Goal: Task Accomplishment & Management: Manage account settings

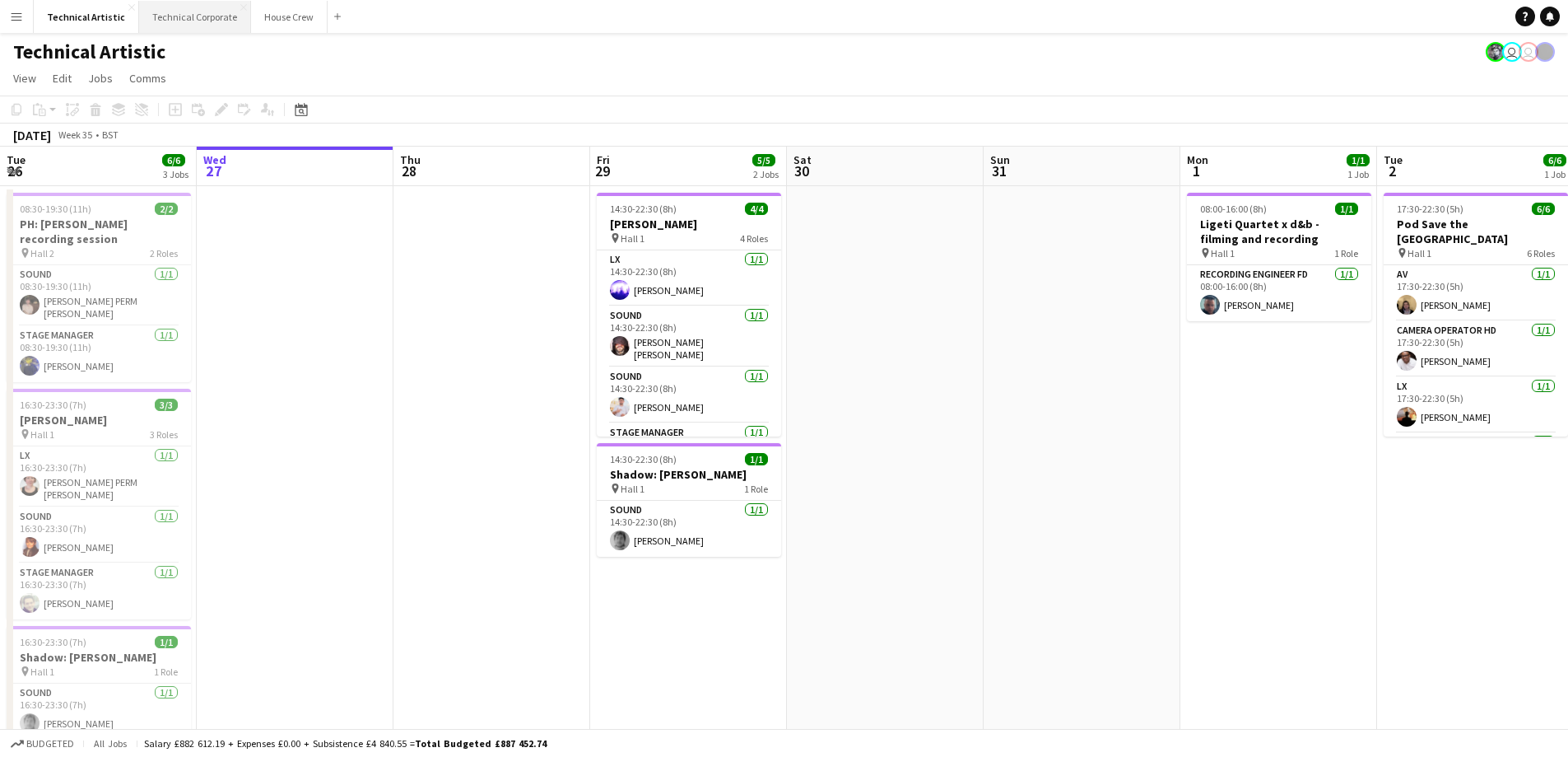
click at [177, 22] on button "Technical Corporate Close" at bounding box center [195, 16] width 112 height 32
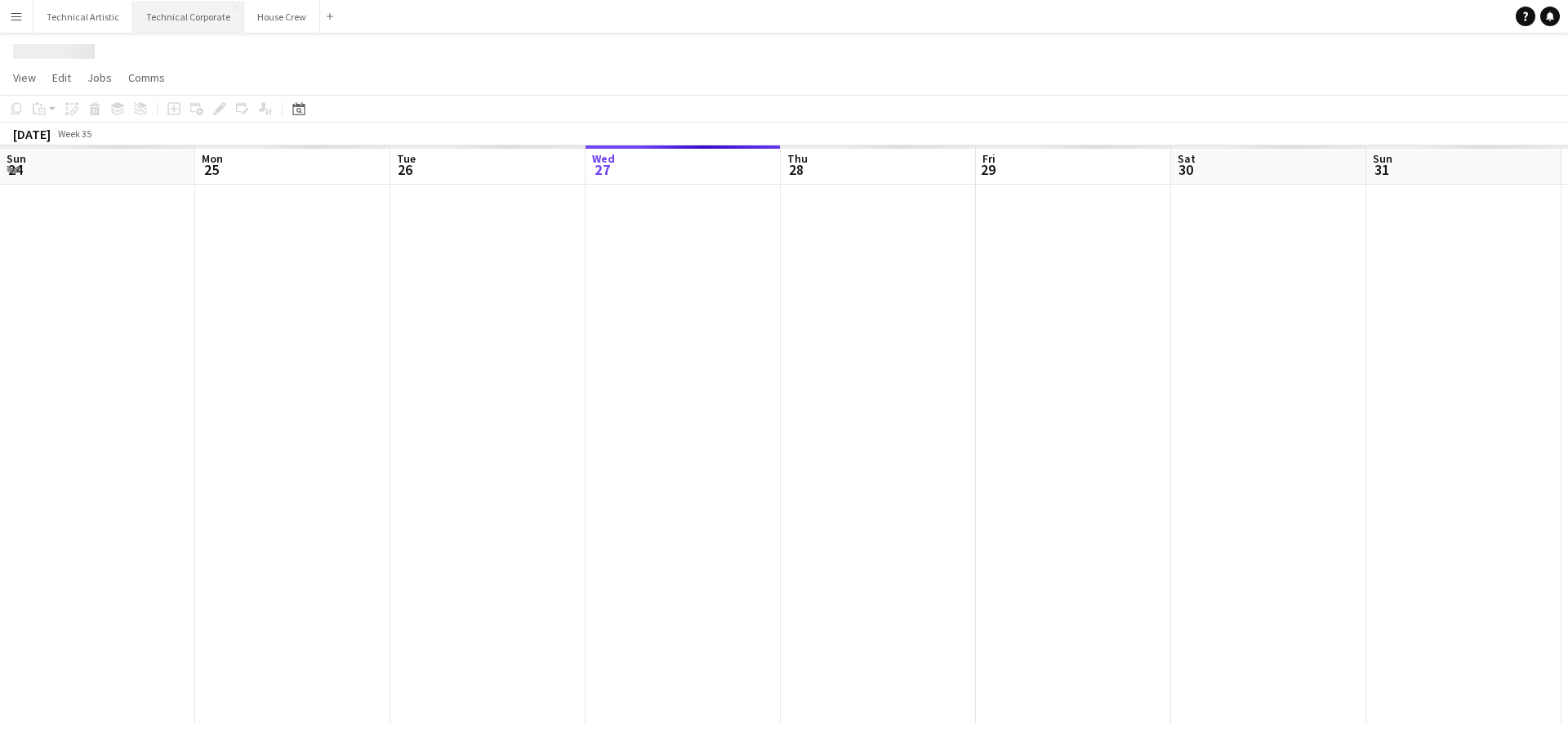
scroll to position [0, 390]
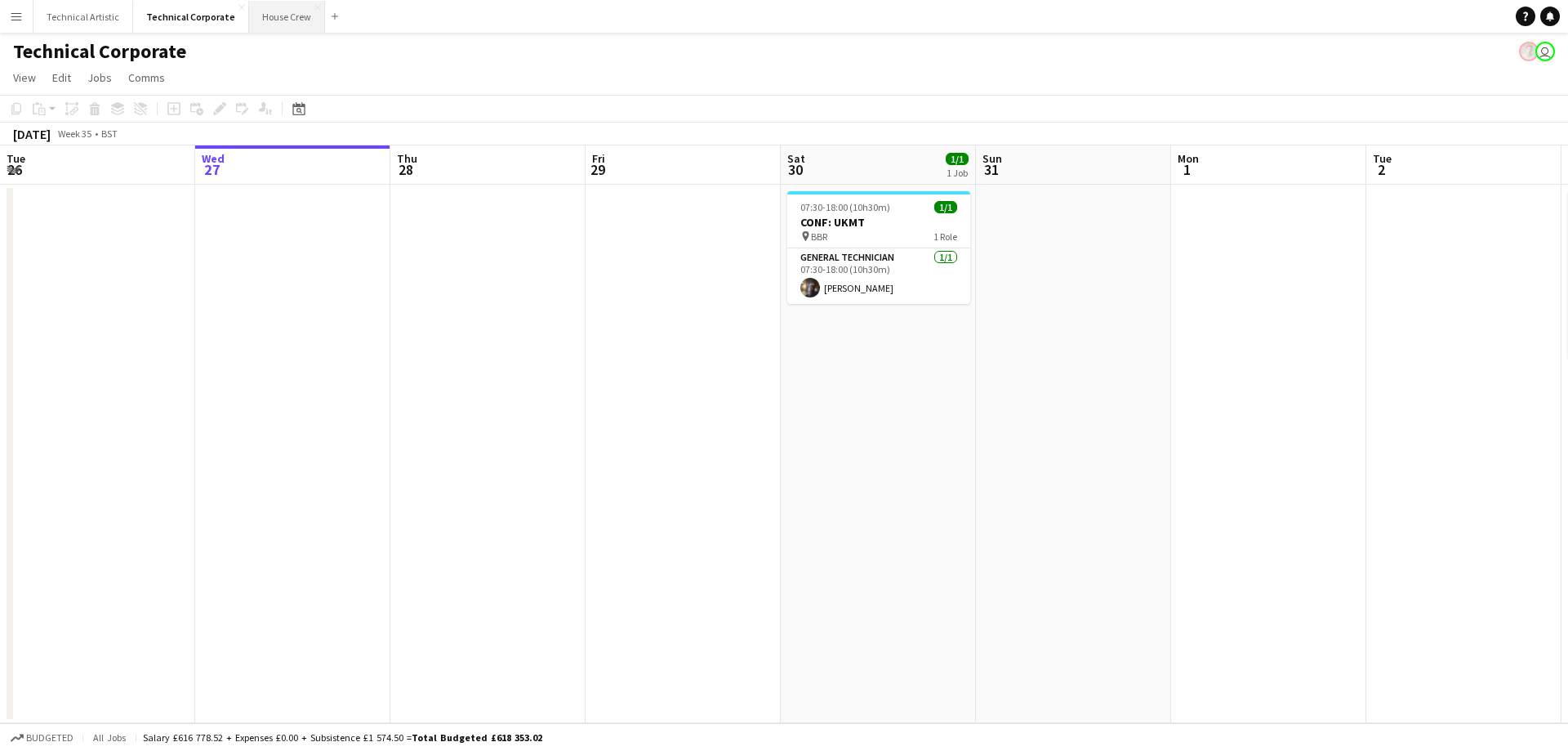
click at [258, 14] on button "House Crew Close" at bounding box center [287, 16] width 76 height 31
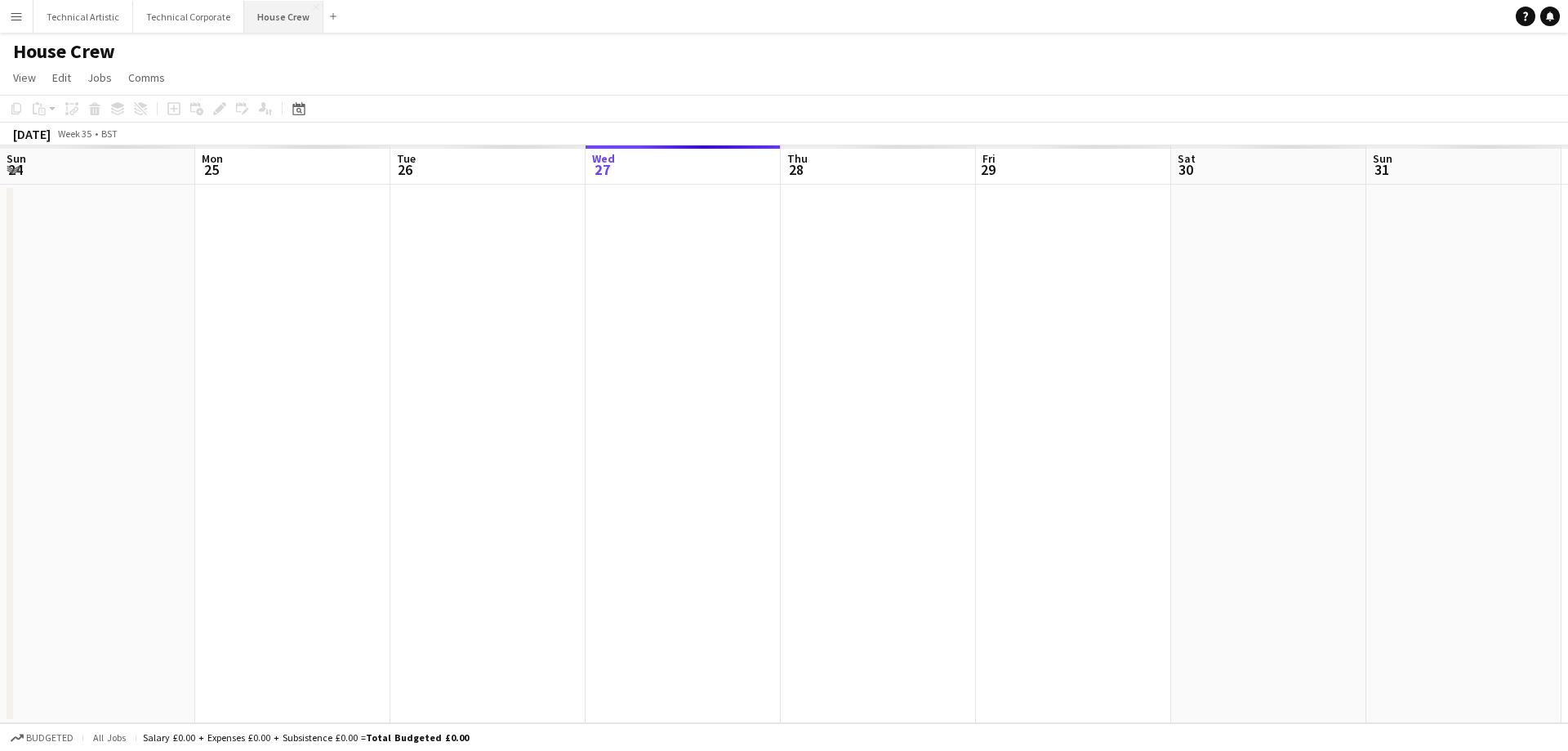
scroll to position [0, 390]
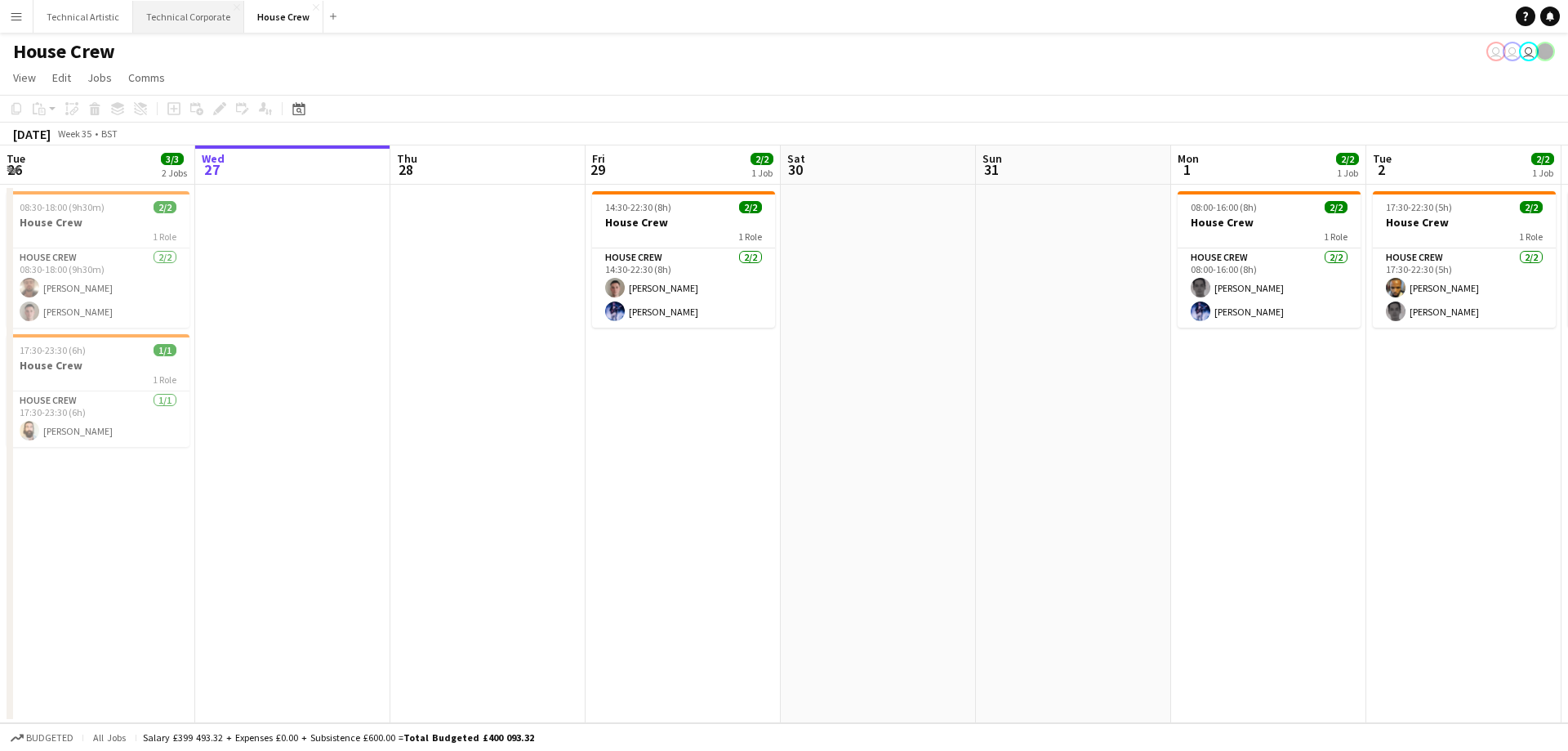
click at [172, 13] on button "Technical Corporate Close" at bounding box center [189, 16] width 111 height 31
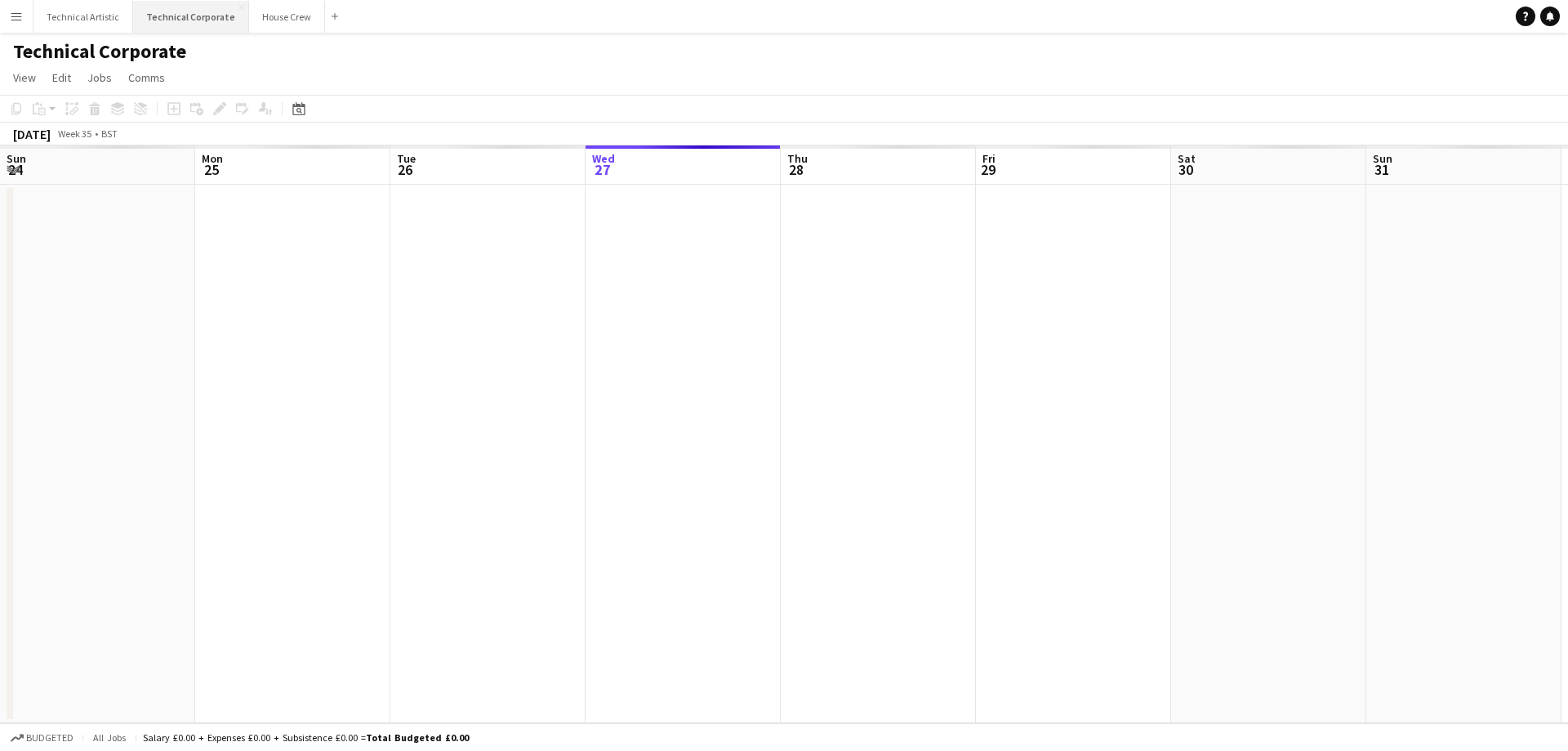
scroll to position [0, 390]
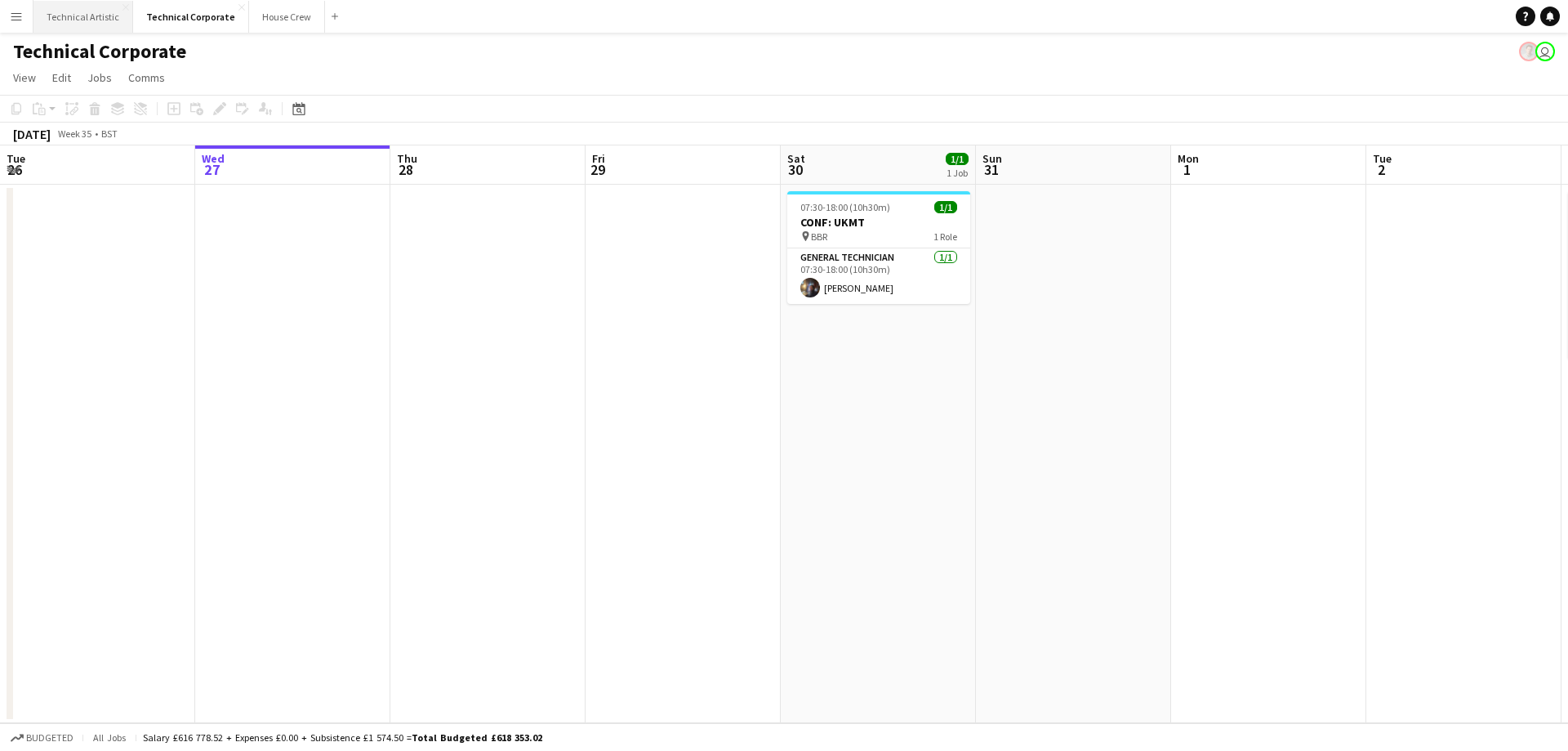
click at [71, 18] on button "Technical Artistic Close" at bounding box center [83, 16] width 99 height 31
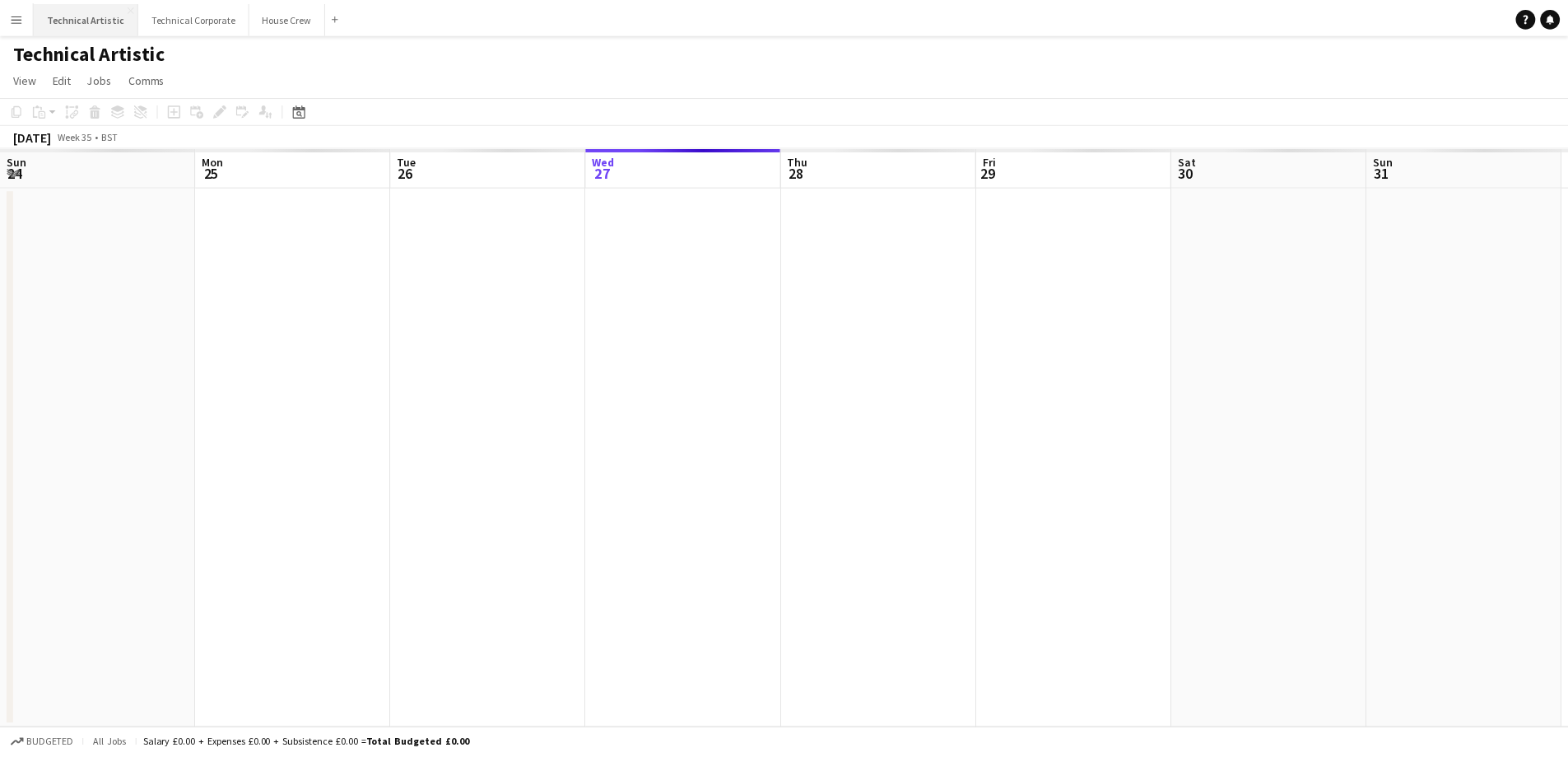
scroll to position [0, 393]
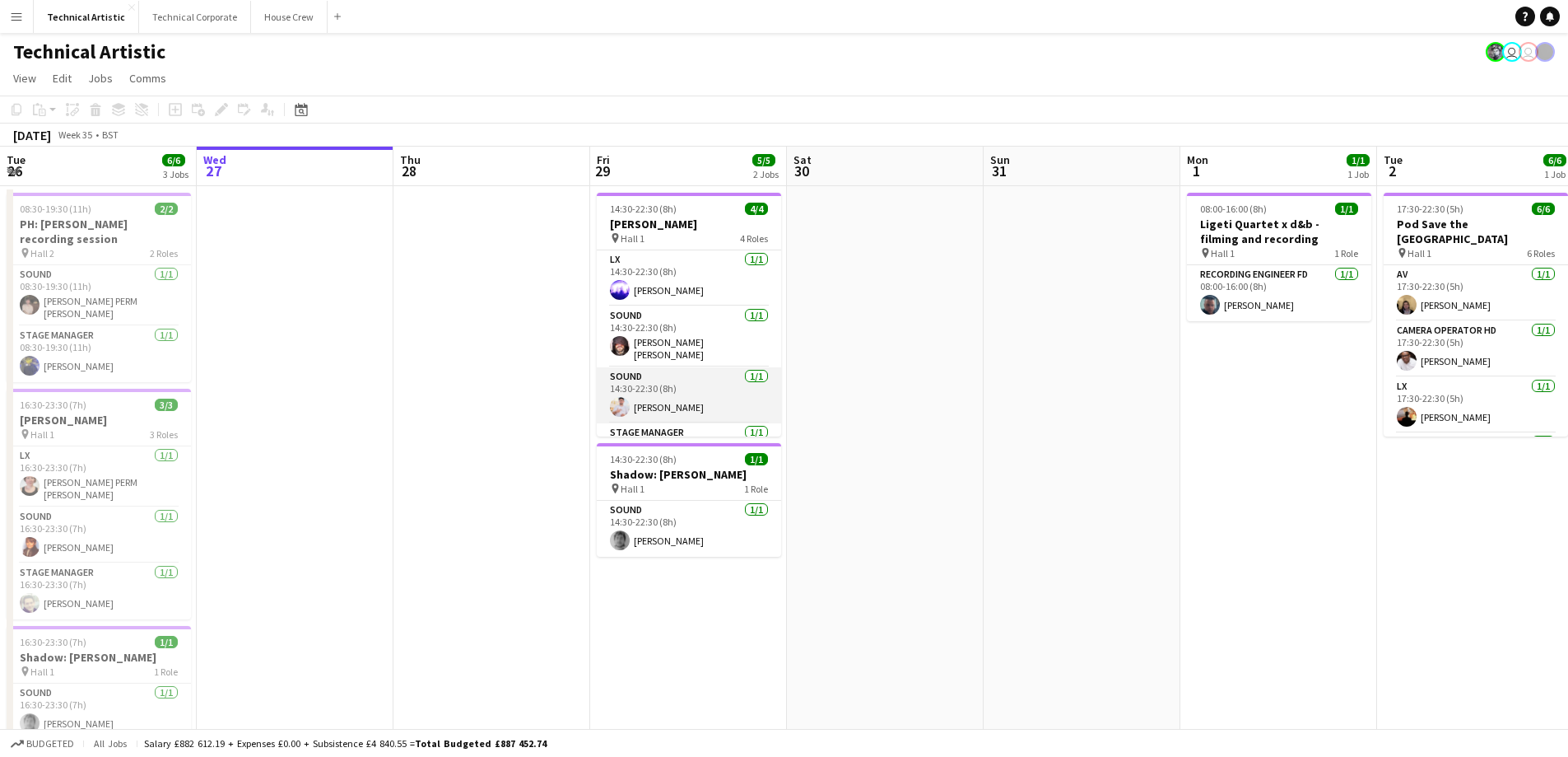
click at [618, 404] on app-user-avatar at bounding box center [620, 407] width 20 height 20
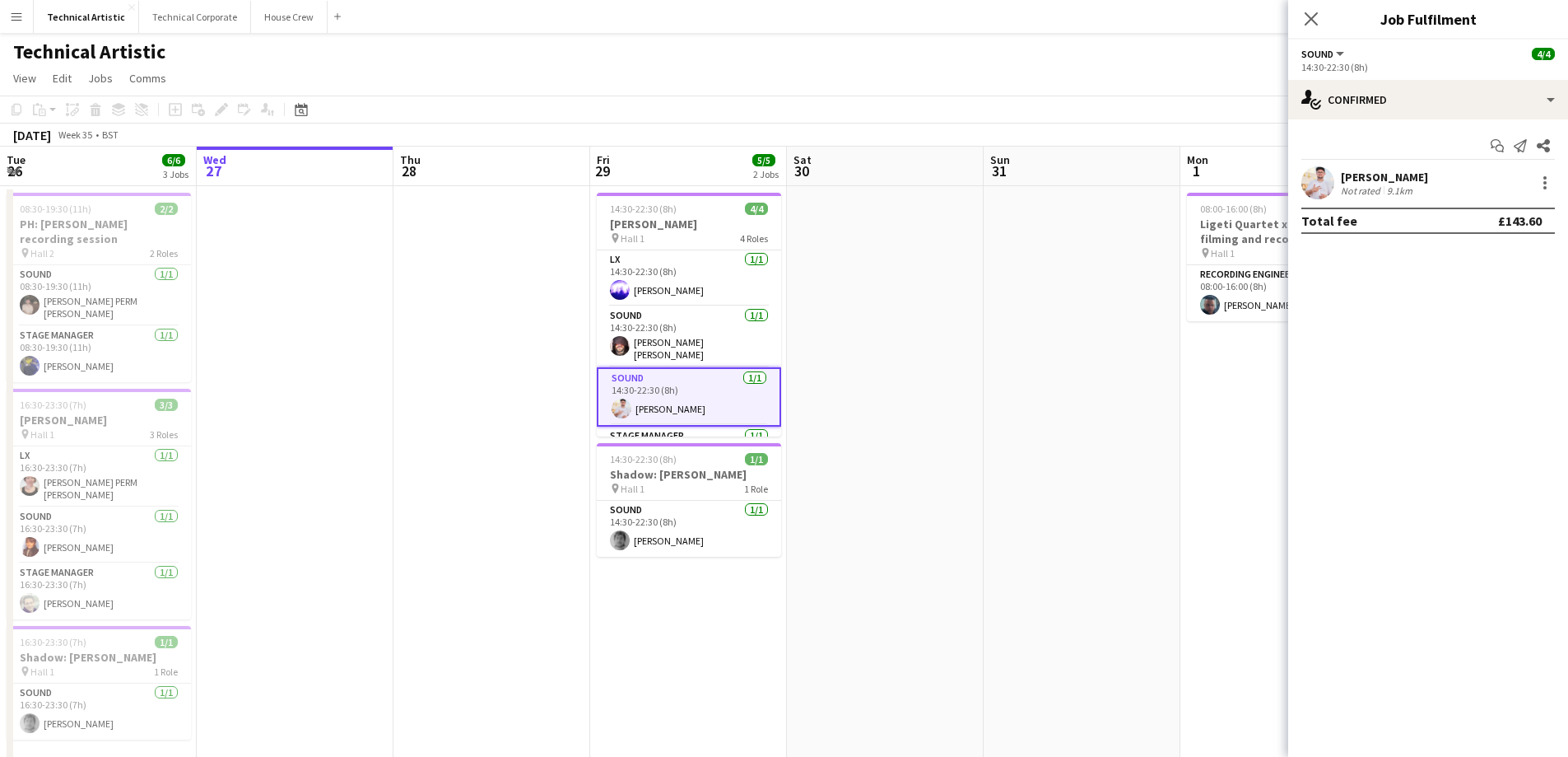
click at [1307, 175] on app-user-avatar at bounding box center [1318, 183] width 33 height 33
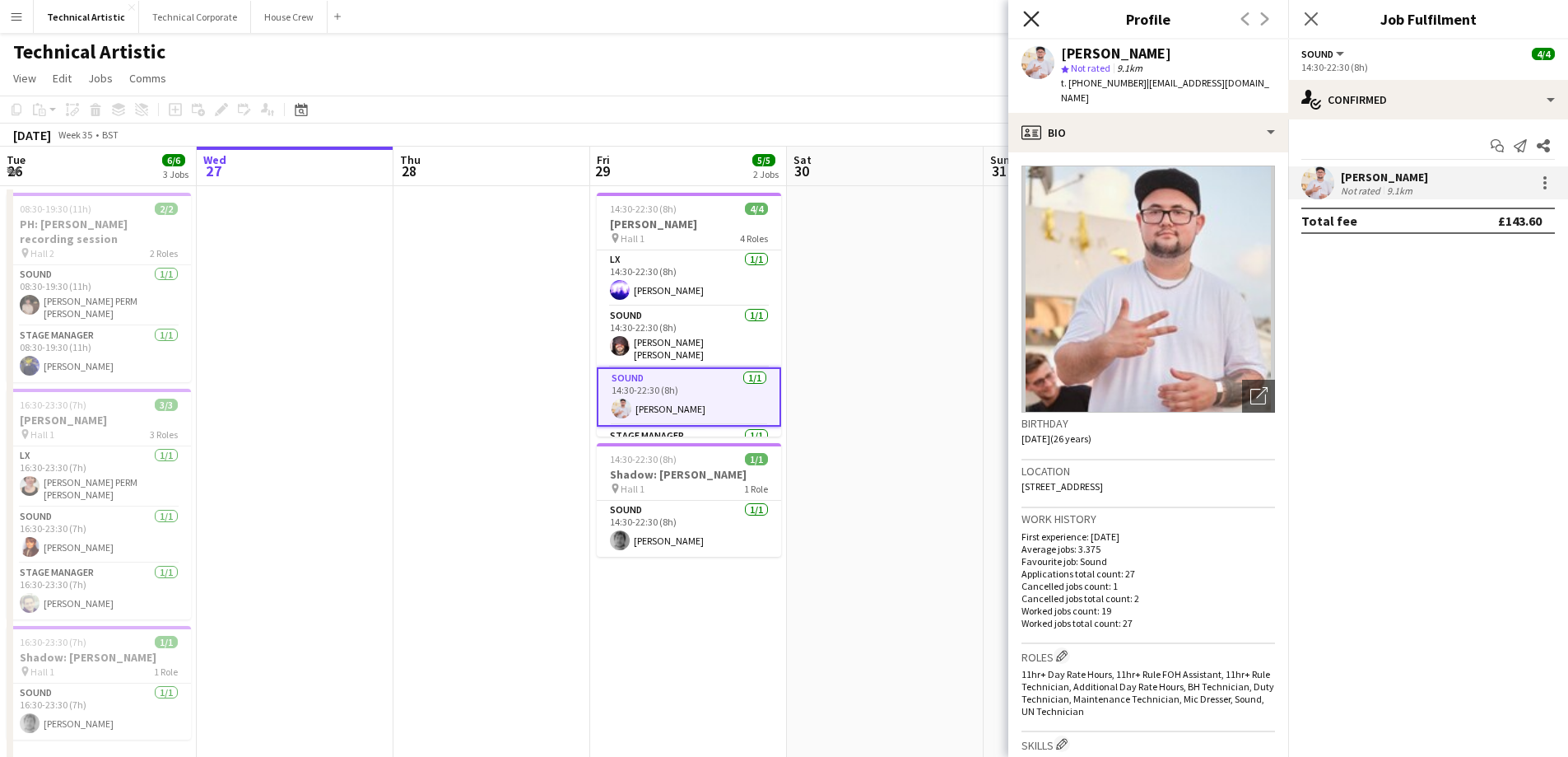
click at [1030, 16] on icon at bounding box center [1032, 18] width 15 height 15
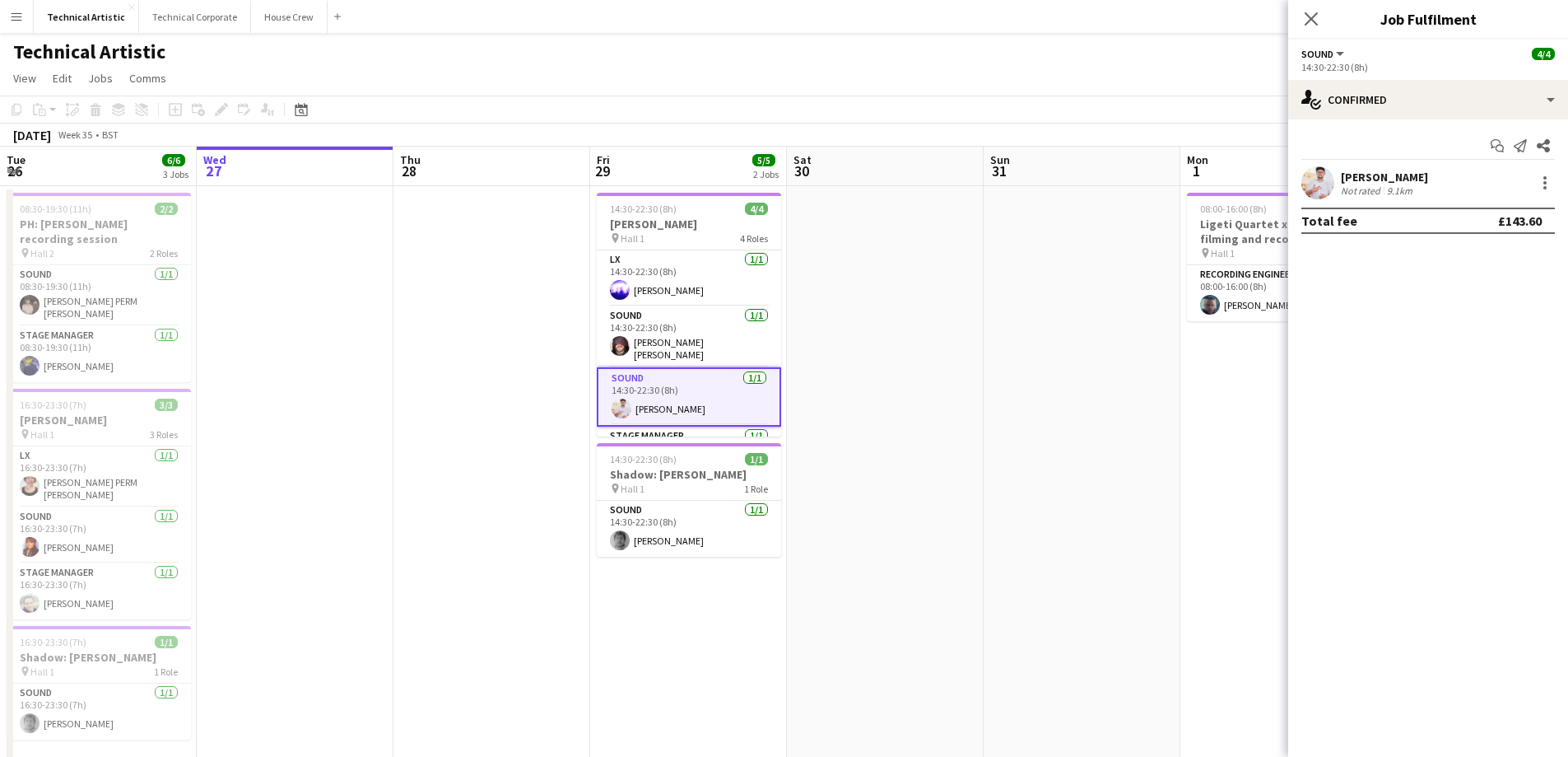
click at [957, 318] on app-date-cell at bounding box center [885, 645] width 197 height 919
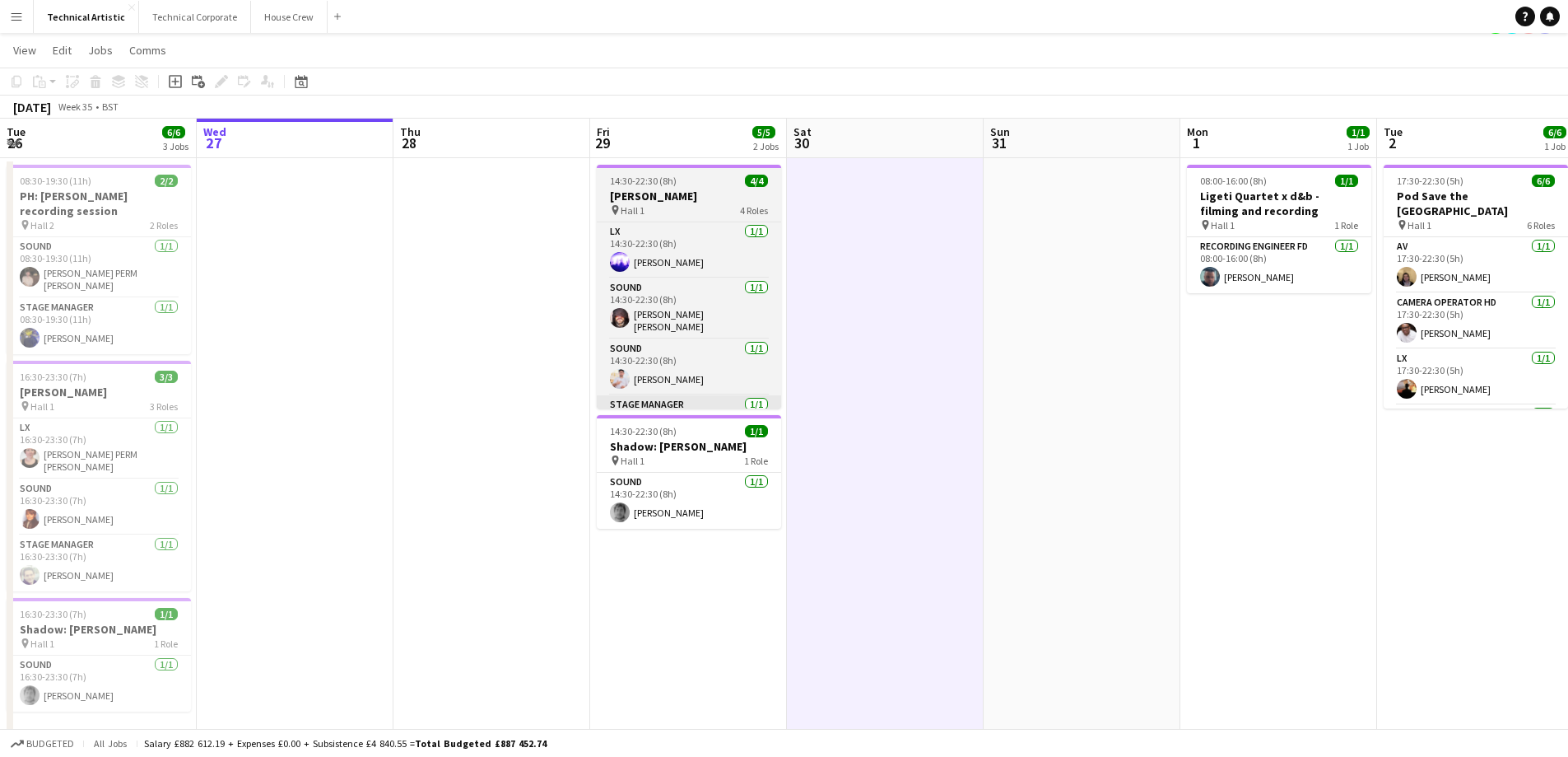
scroll to position [0, 0]
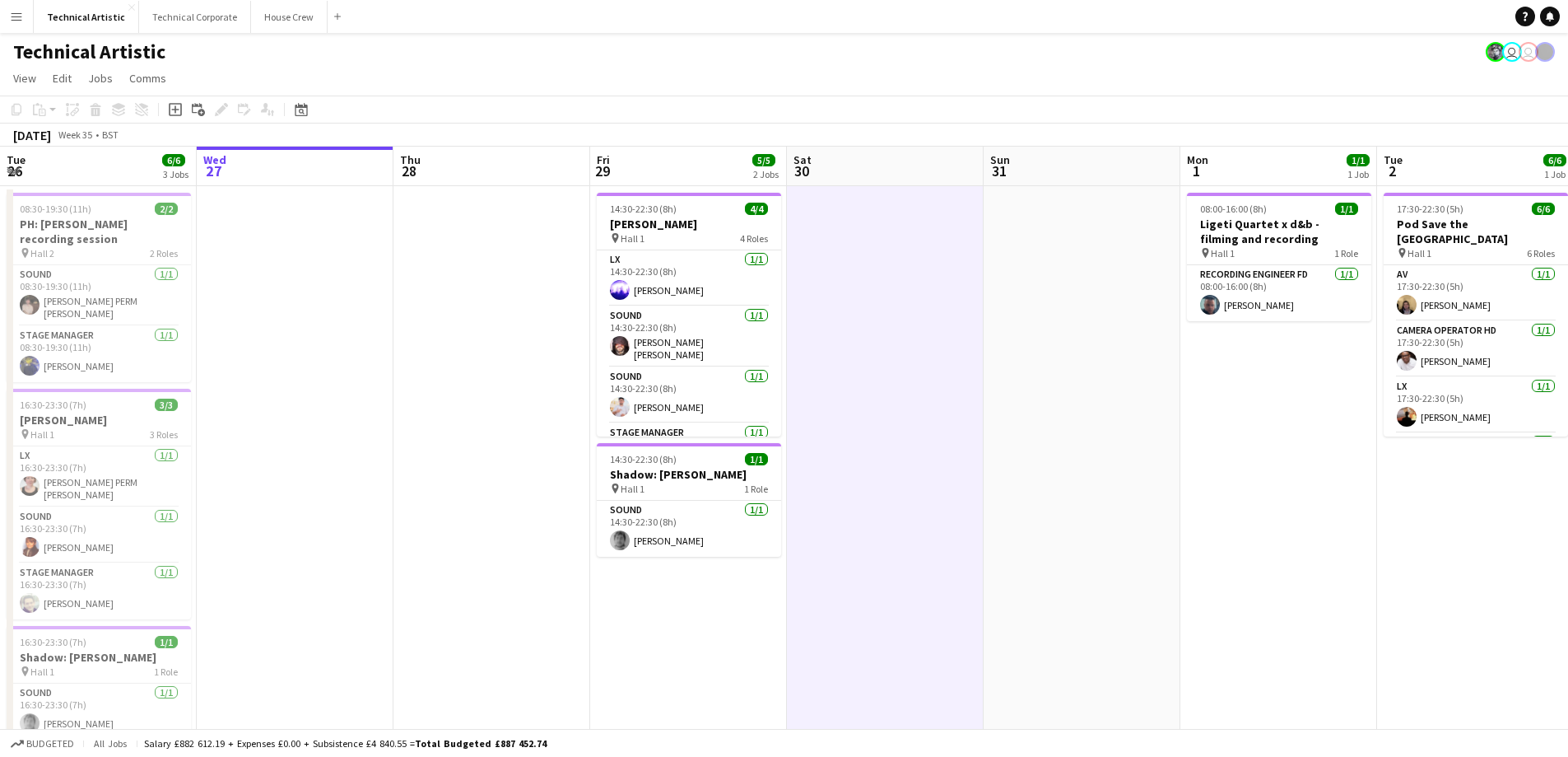
click at [1464, 163] on app-board-header-date "Tue 2 6/6 1 Job" at bounding box center [1476, 165] width 197 height 39
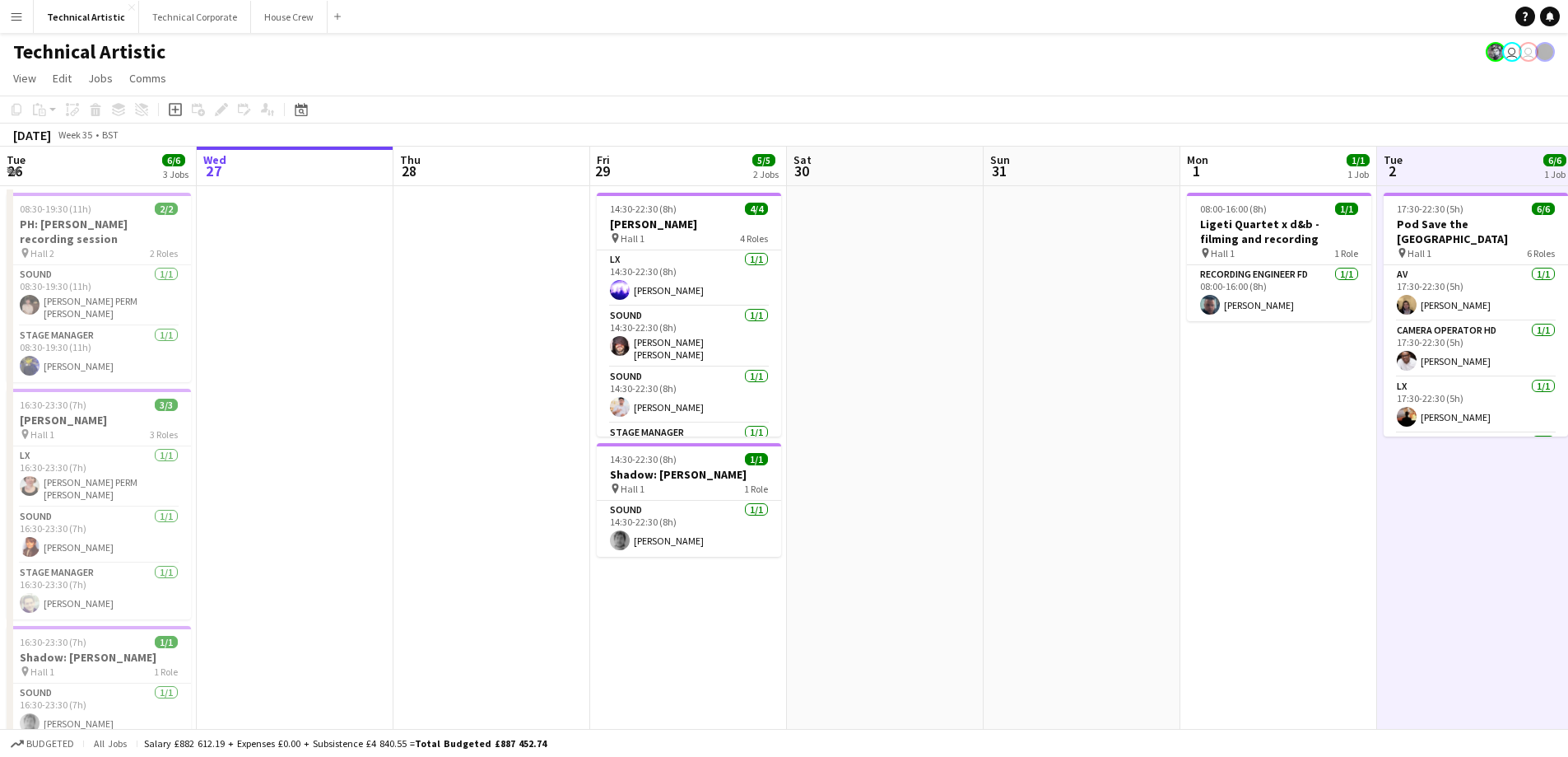
click at [48, 133] on div "[DATE]" at bounding box center [32, 135] width 37 height 16
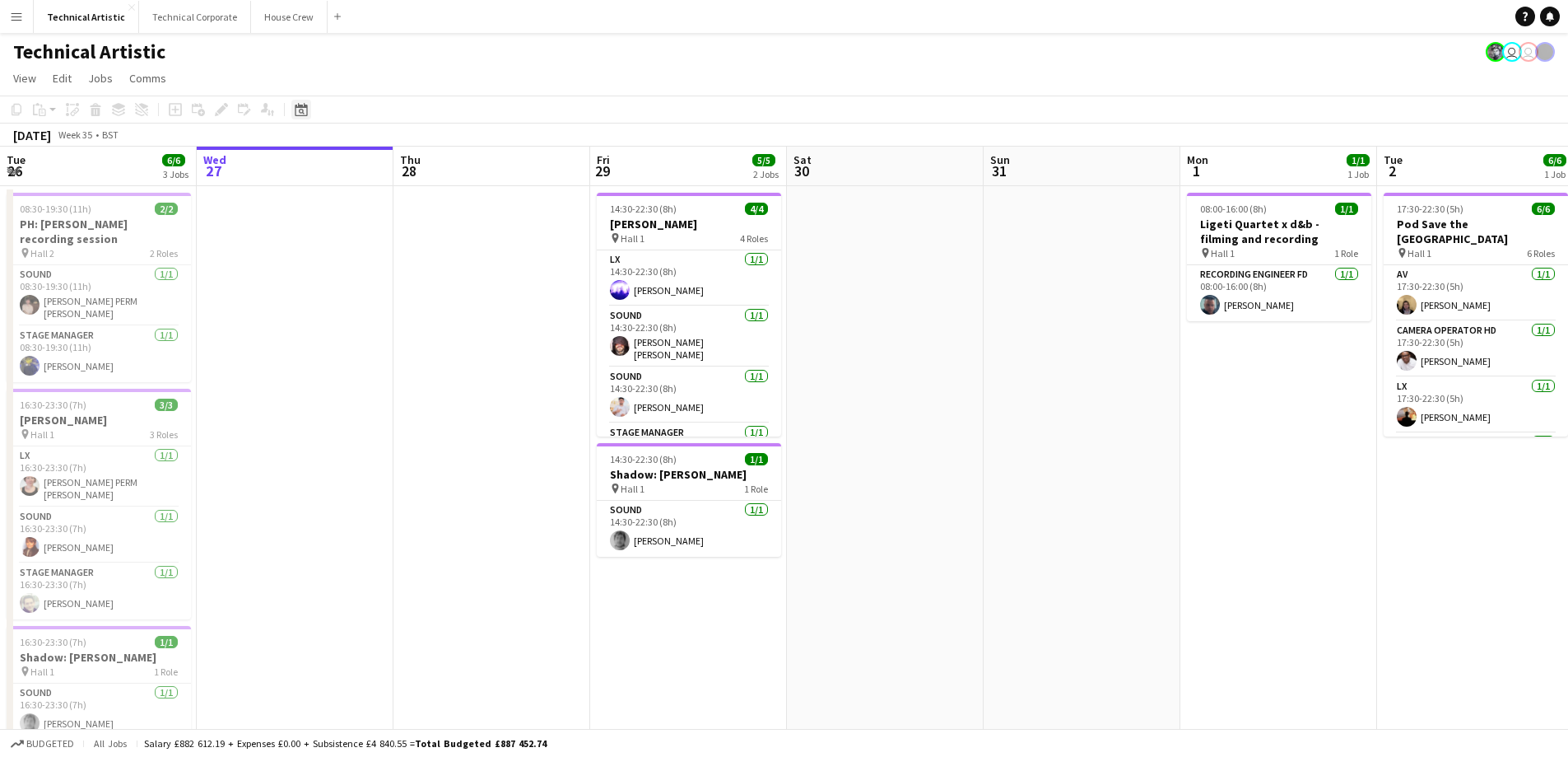
click at [294, 112] on div "Date picker" at bounding box center [301, 110] width 20 height 20
click at [436, 161] on span "Next month" at bounding box center [435, 166] width 33 height 33
click at [395, 164] on span "Previous month" at bounding box center [402, 166] width 33 height 33
click at [432, 157] on span "Next month" at bounding box center [435, 166] width 33 height 33
click at [347, 247] on span "3" at bounding box center [348, 251] width 20 height 20
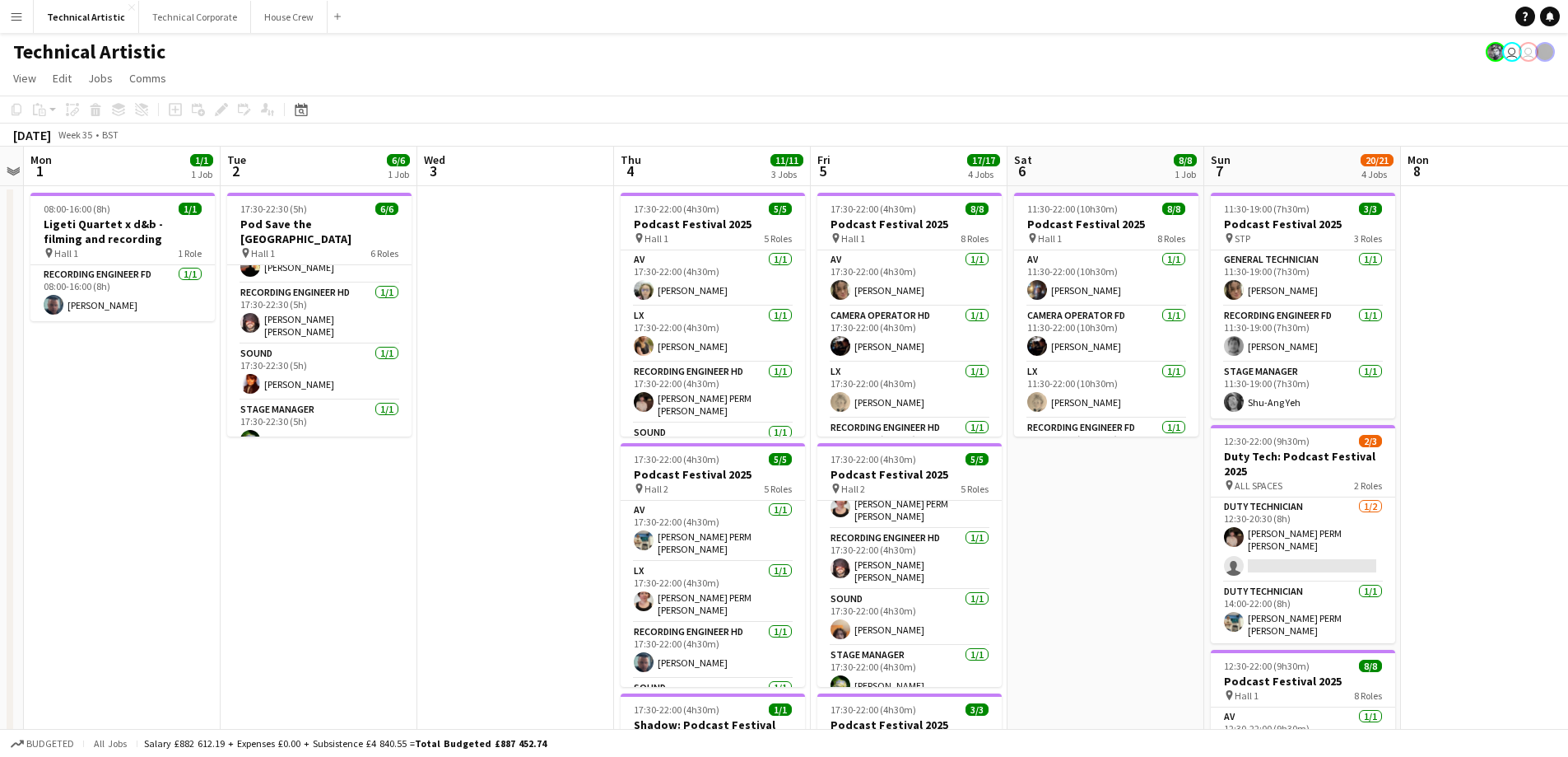
scroll to position [247, 0]
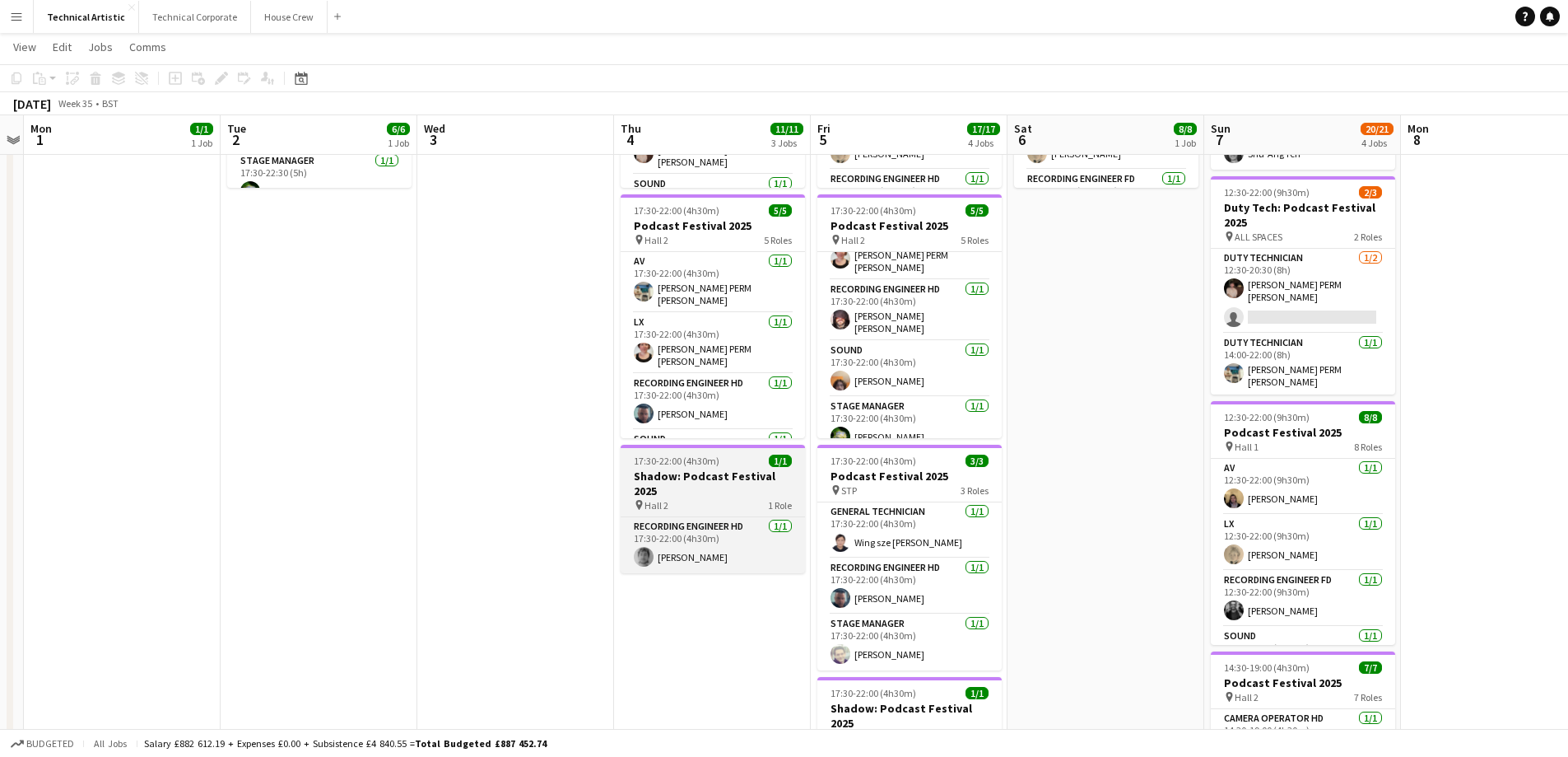
click at [680, 458] on span "17:30-22:00 (4h30m)" at bounding box center [676, 461] width 86 height 13
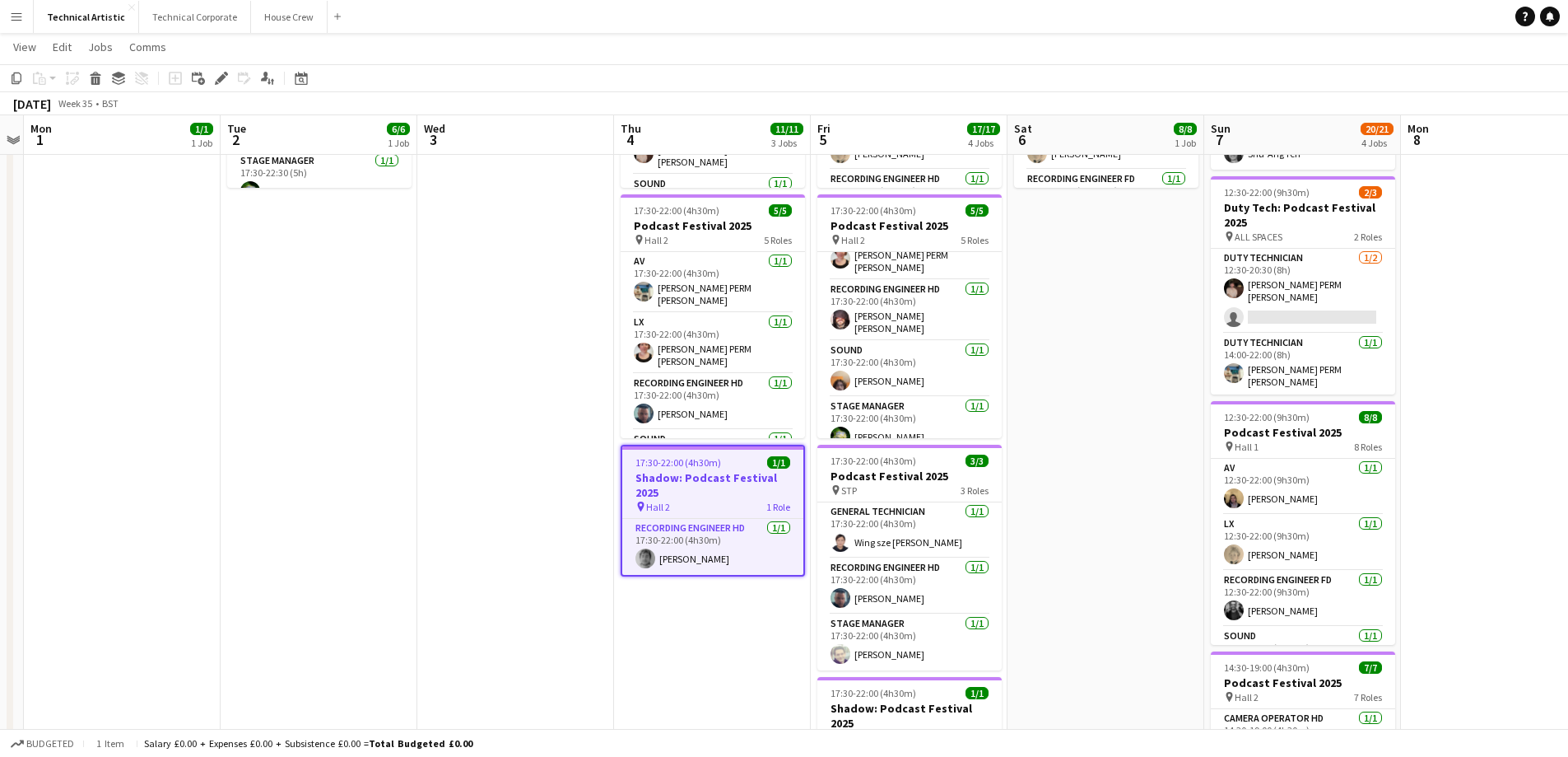
click at [676, 628] on app-date-cell "17:30-22:00 (4h30m) 5/5 Podcast Festival 2025 pin Hall 1 5 Roles AV [DATE] 17:3…" at bounding box center [712, 437] width 197 height 998
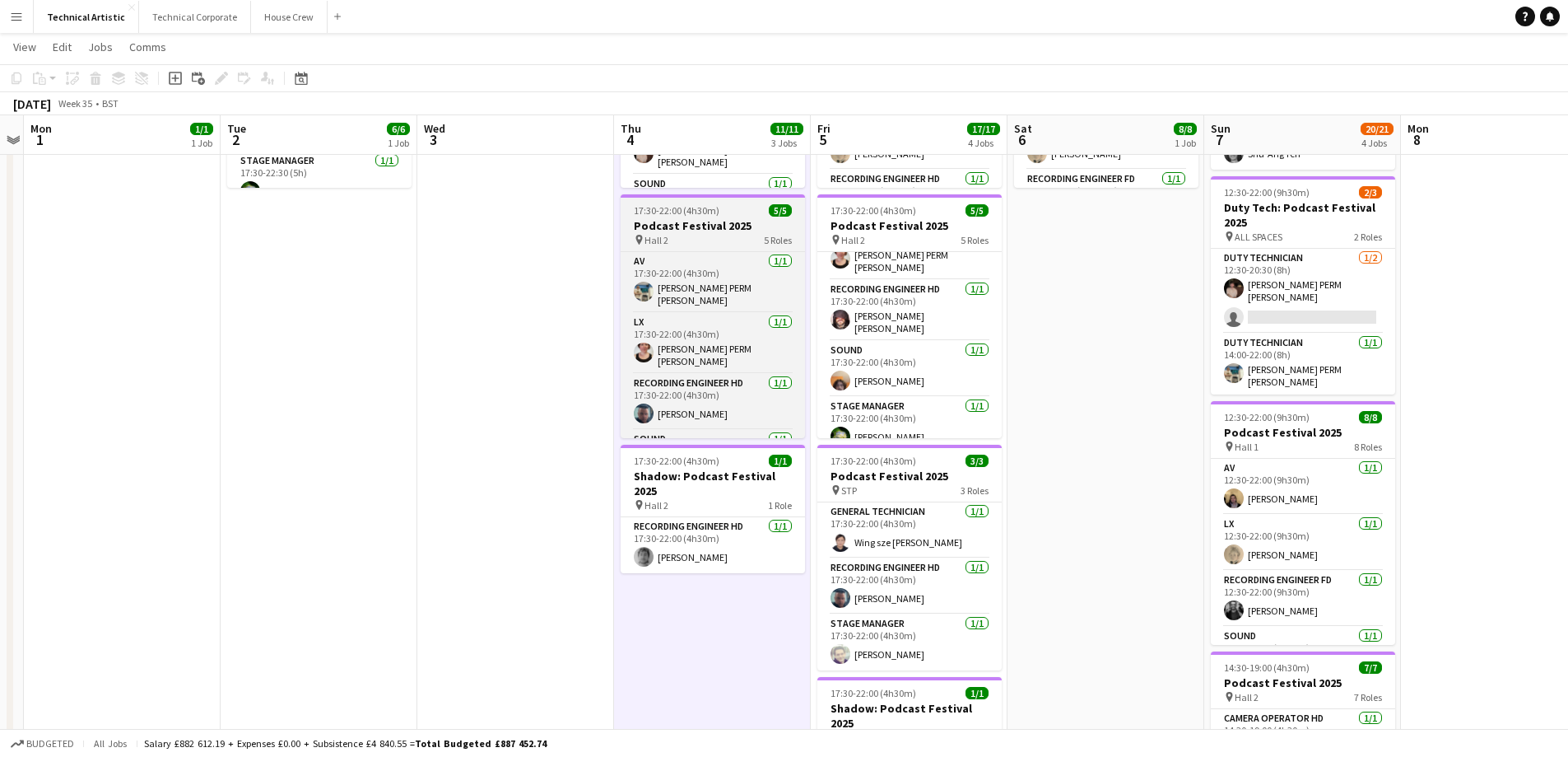
click at [688, 220] on h3 "Podcast Festival 2025" at bounding box center [713, 225] width 185 height 14
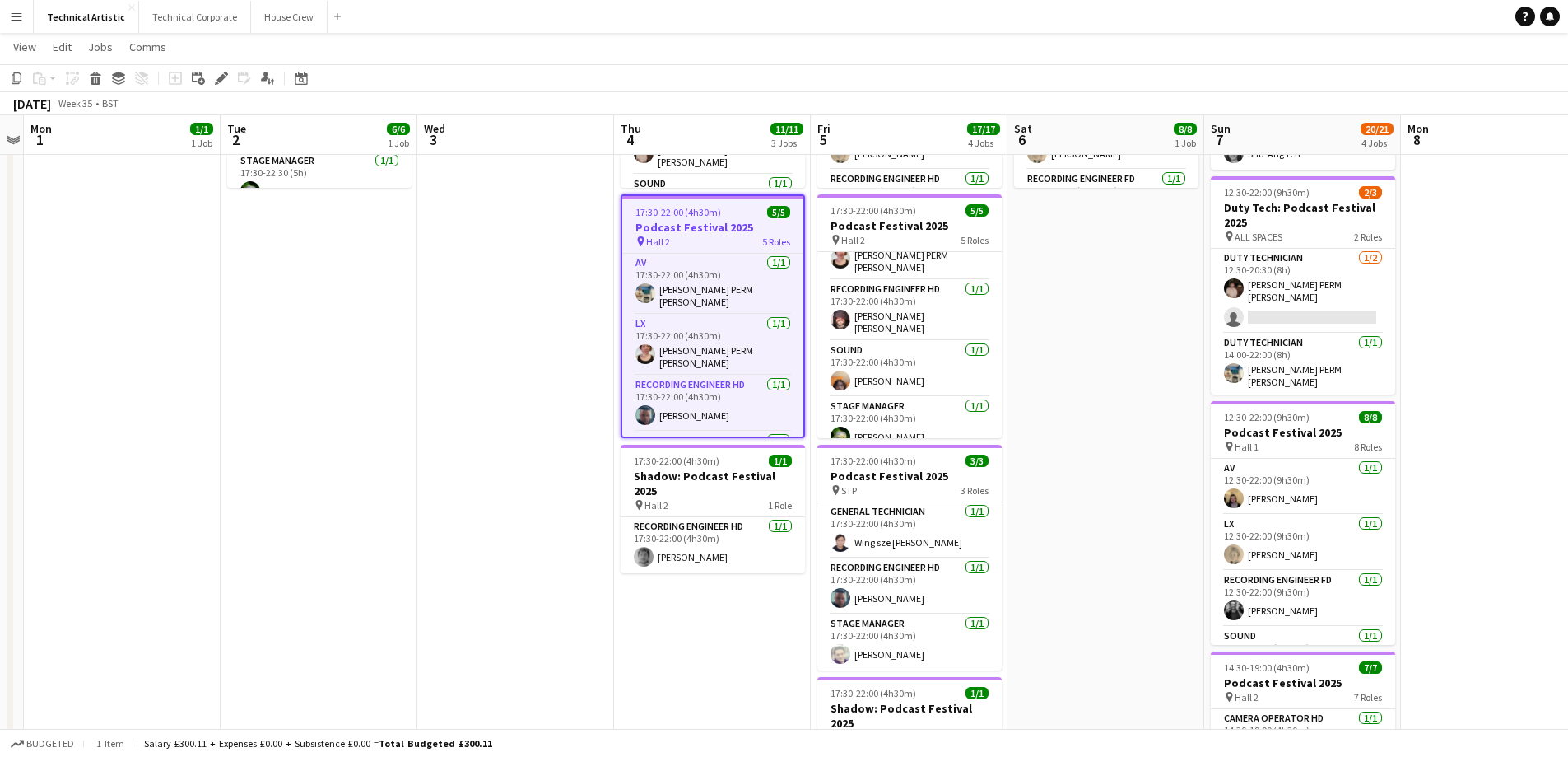
click at [688, 218] on app-job-card "17:30-22:00 (4h30m) 5/5 Podcast Festival 2025 pin Hall 2 5 Roles AV [DATE] 17:3…" at bounding box center [713, 315] width 185 height 243
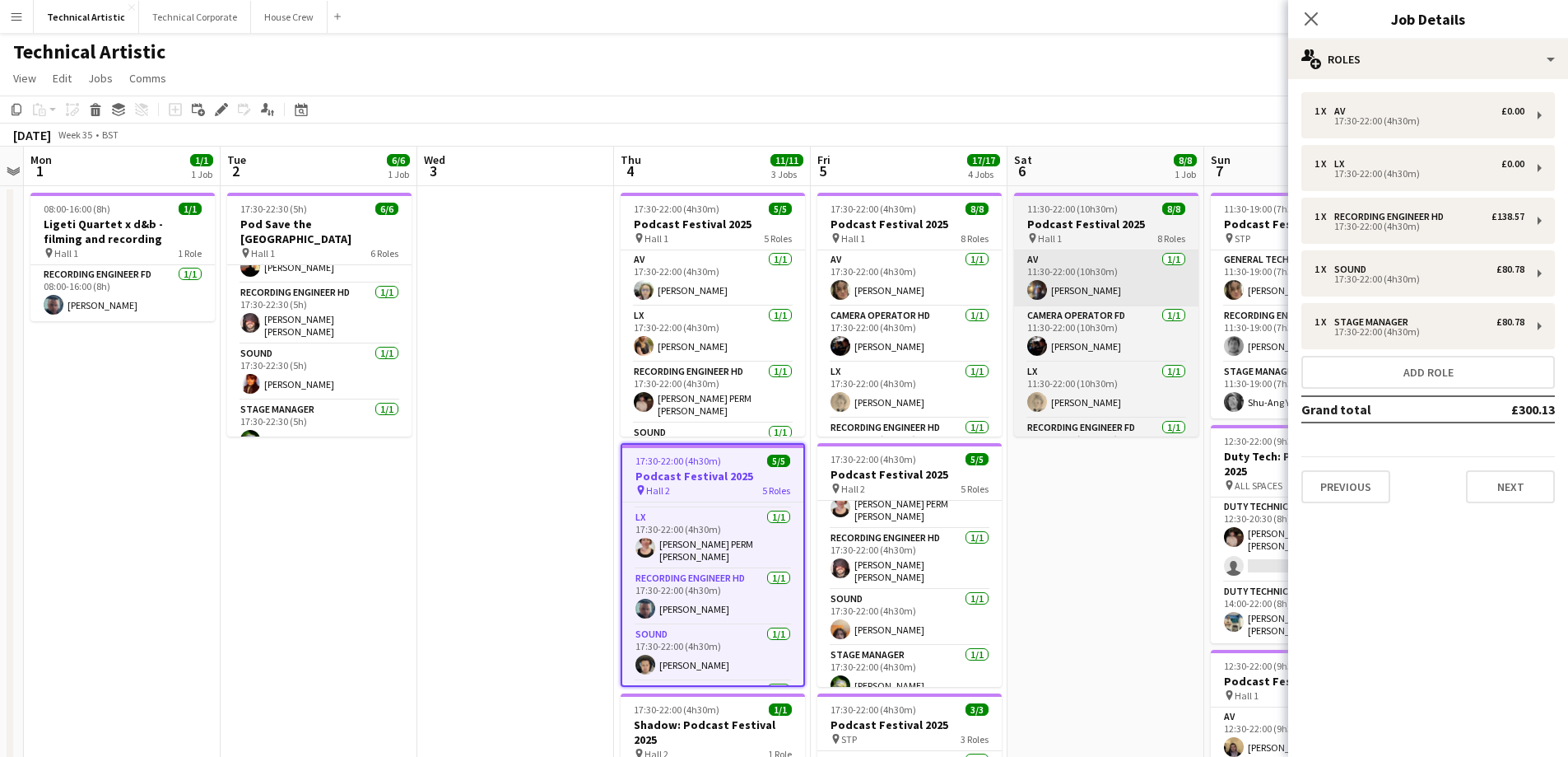
scroll to position [83, 0]
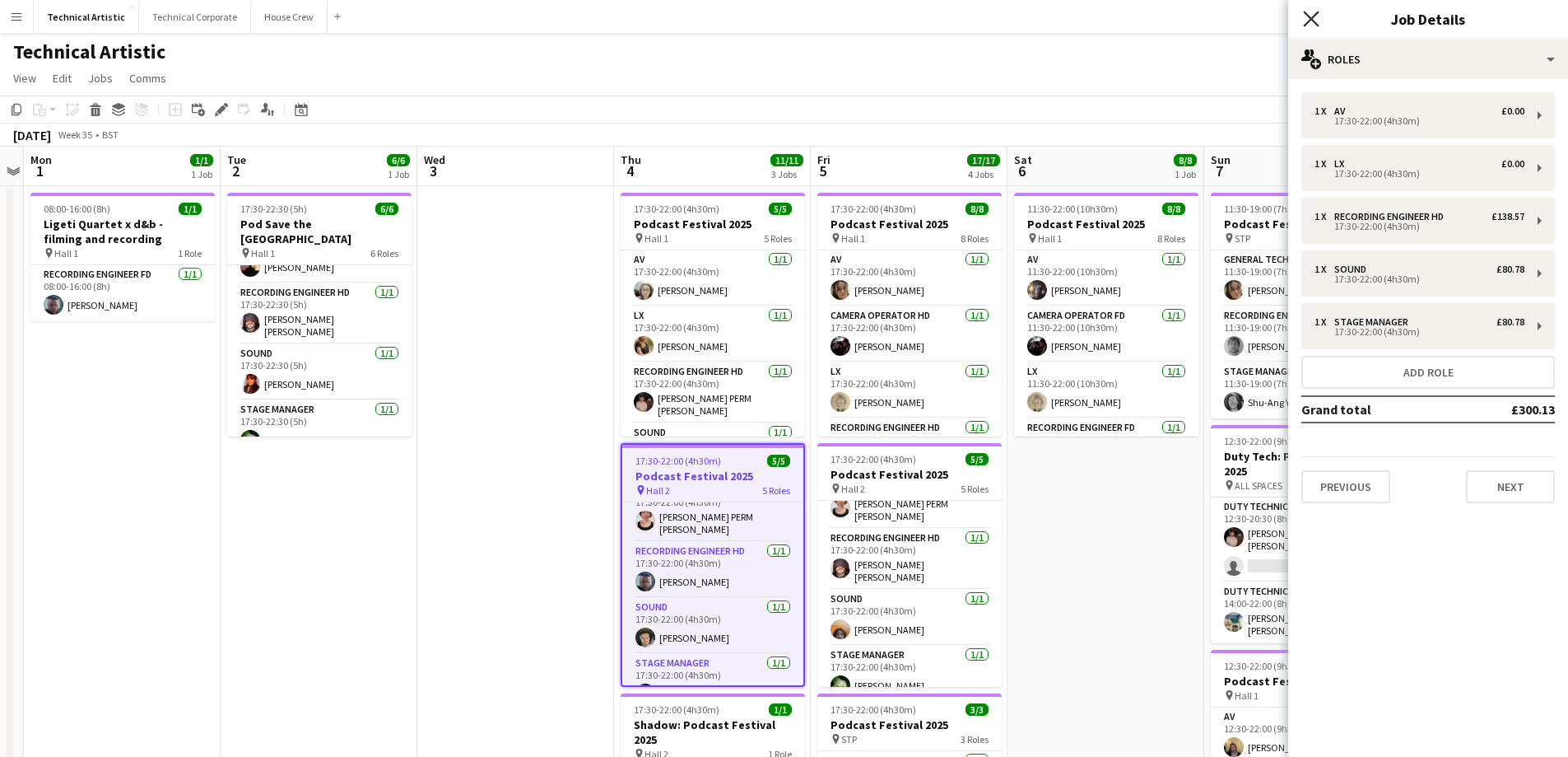
click at [1307, 18] on icon "Close pop-in" at bounding box center [1311, 18] width 15 height 15
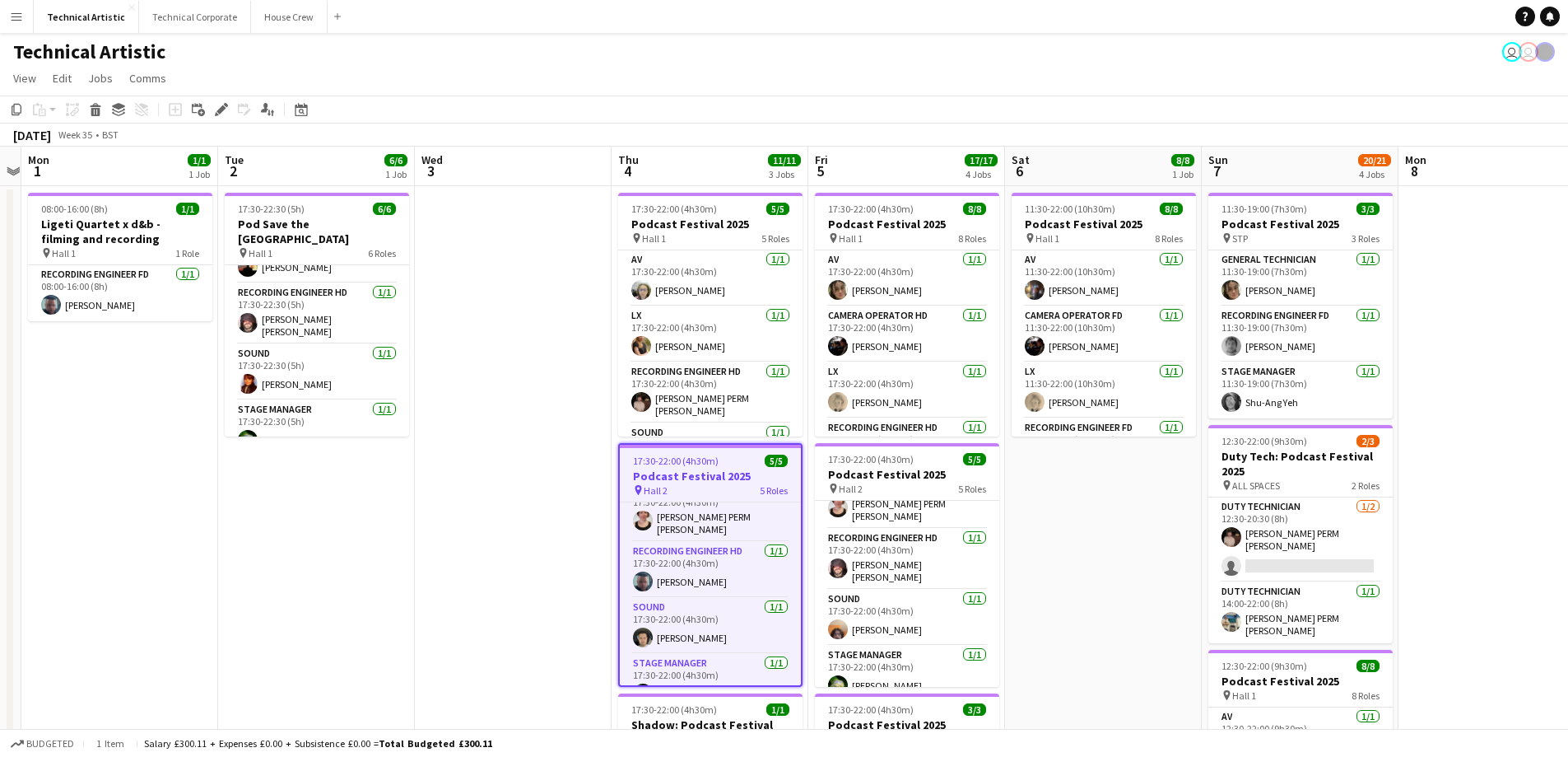
scroll to position [0, 571]
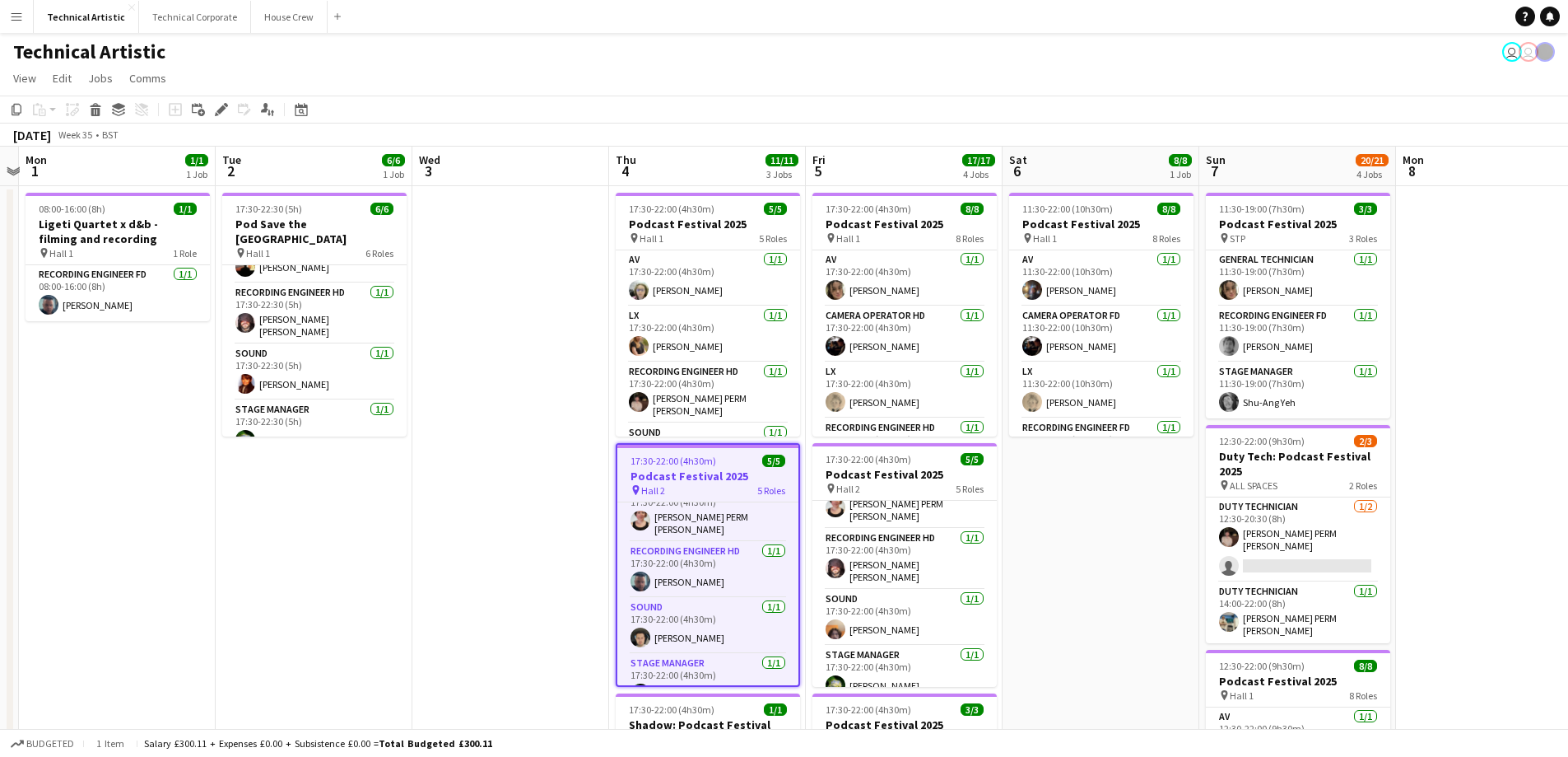
drag, startPoint x: 706, startPoint y: 477, endPoint x: 647, endPoint y: 466, distance: 60.0
click at [647, 466] on span "17:30-22:00 (4h30m)" at bounding box center [673, 461] width 86 height 13
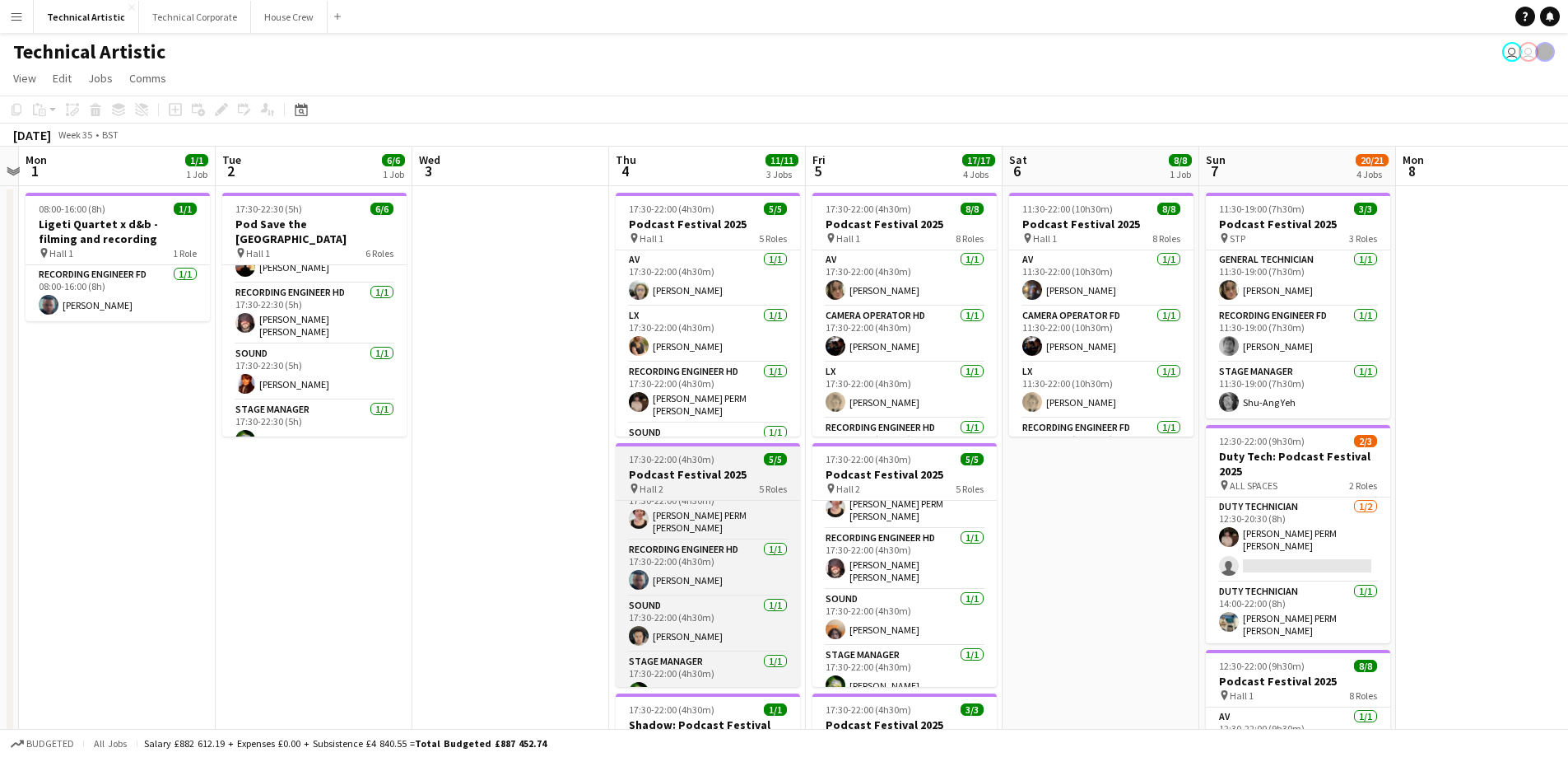
click at [727, 487] on div "pin Hall 2 5 Roles" at bounding box center [709, 489] width 185 height 13
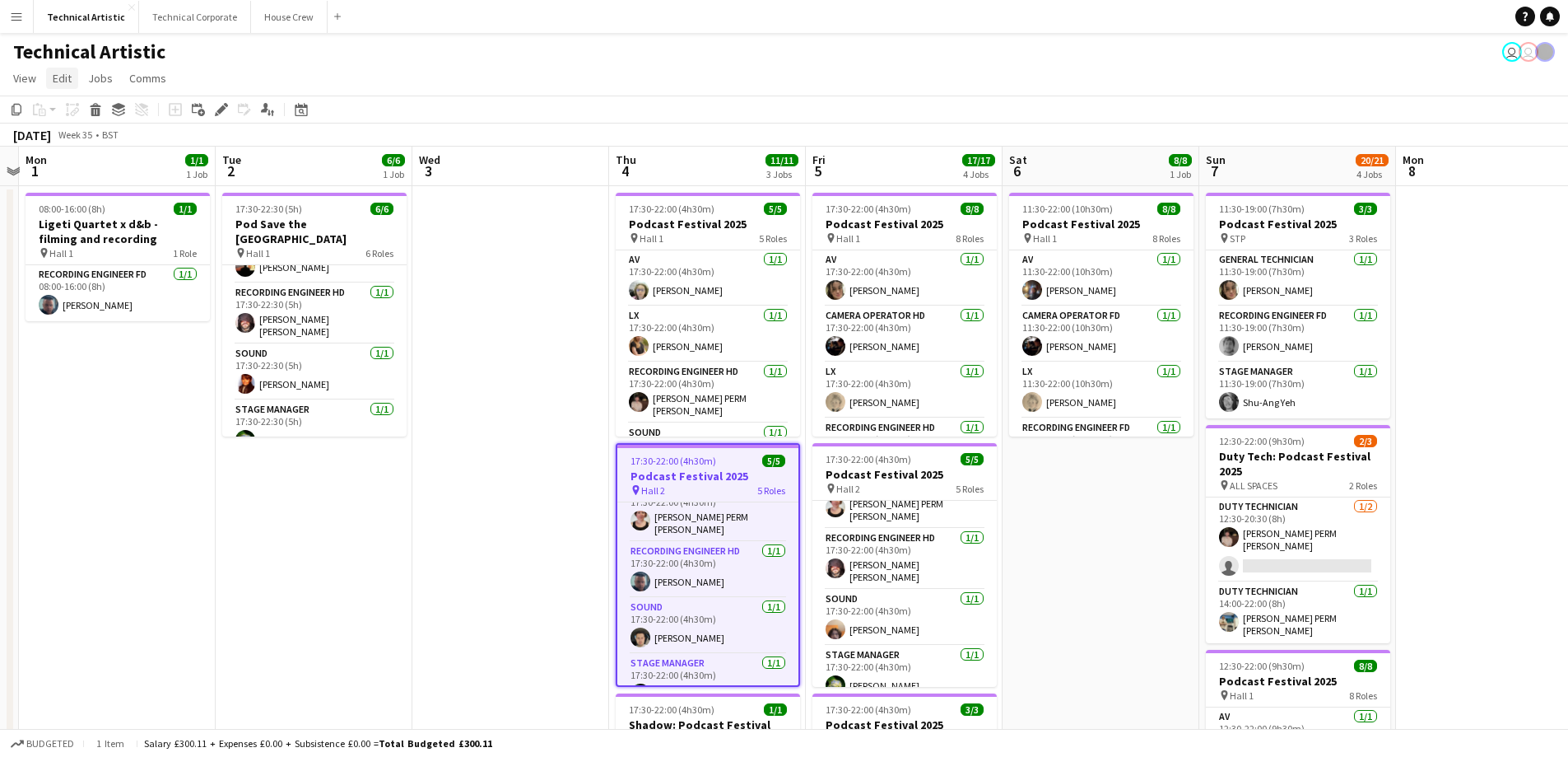
drag, startPoint x: 33, startPoint y: 83, endPoint x: 46, endPoint y: 85, distance: 13.2
click at [45, 86] on app-page-menu "View Day view expanded Day view collapsed Month view Date picker Jump to [DATE]…" at bounding box center [784, 80] width 1568 height 32
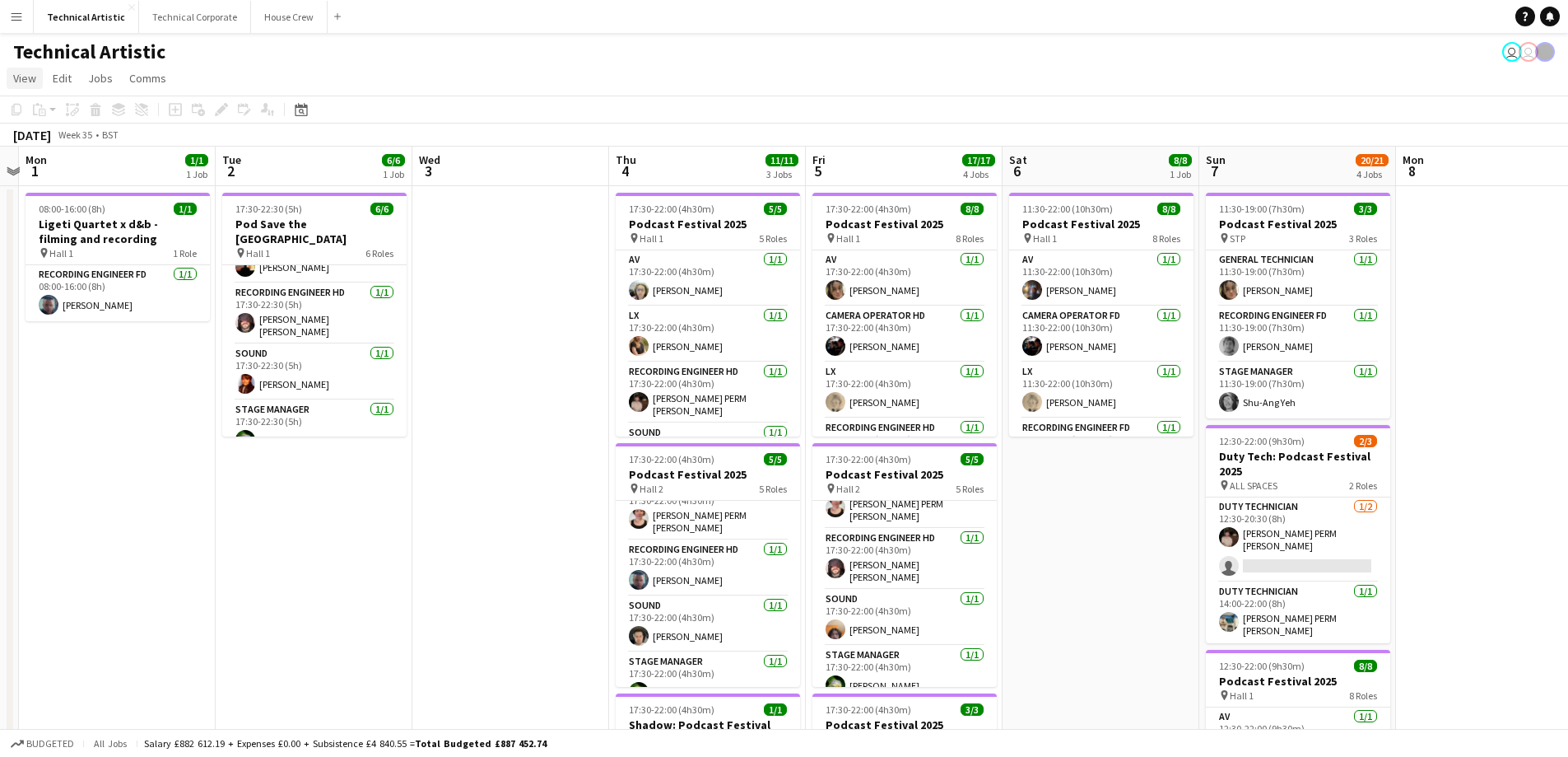
click at [24, 84] on span "View" at bounding box center [25, 78] width 23 height 14
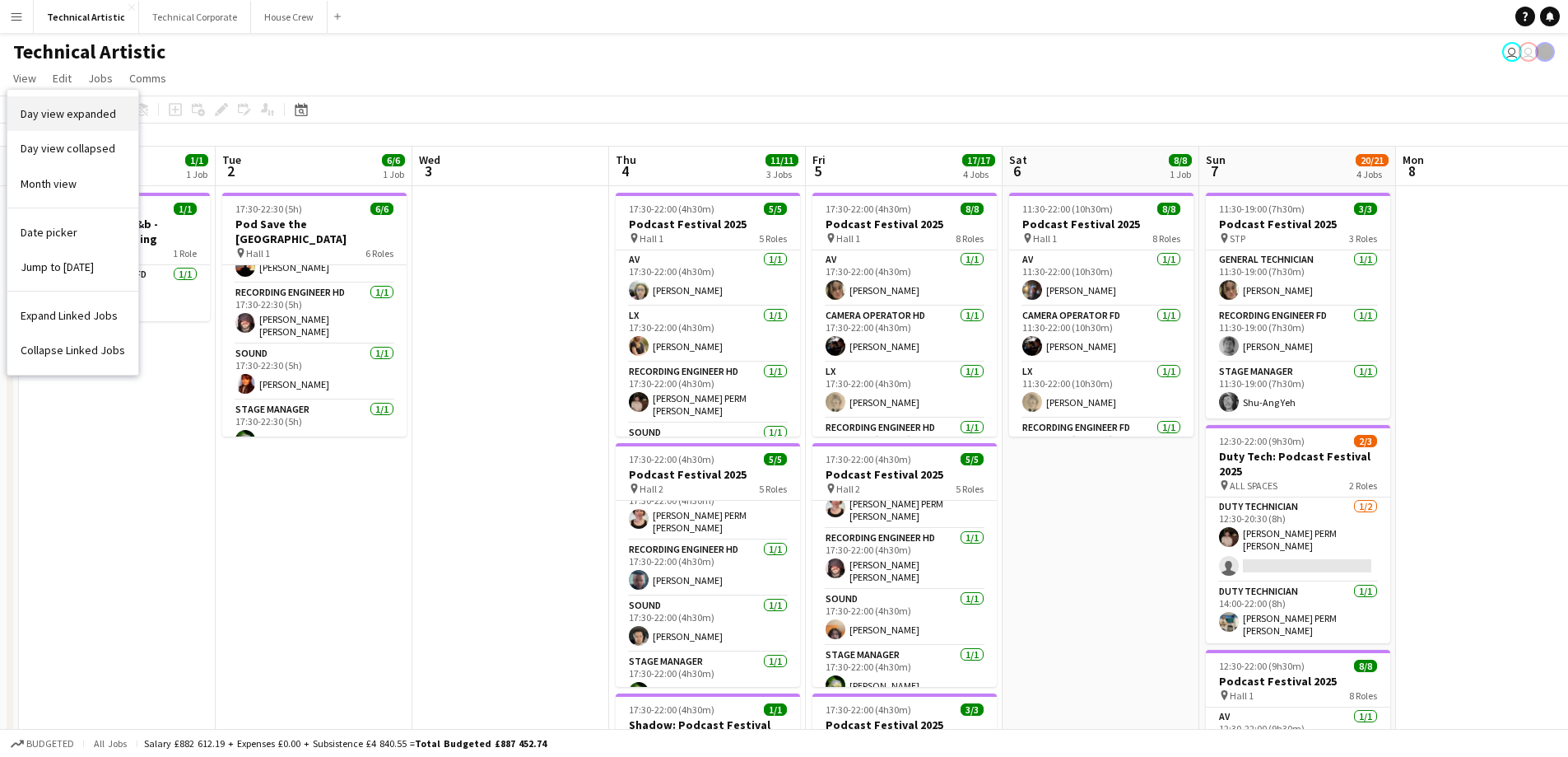
click at [66, 114] on span "Day view expanded" at bounding box center [67, 113] width 95 height 14
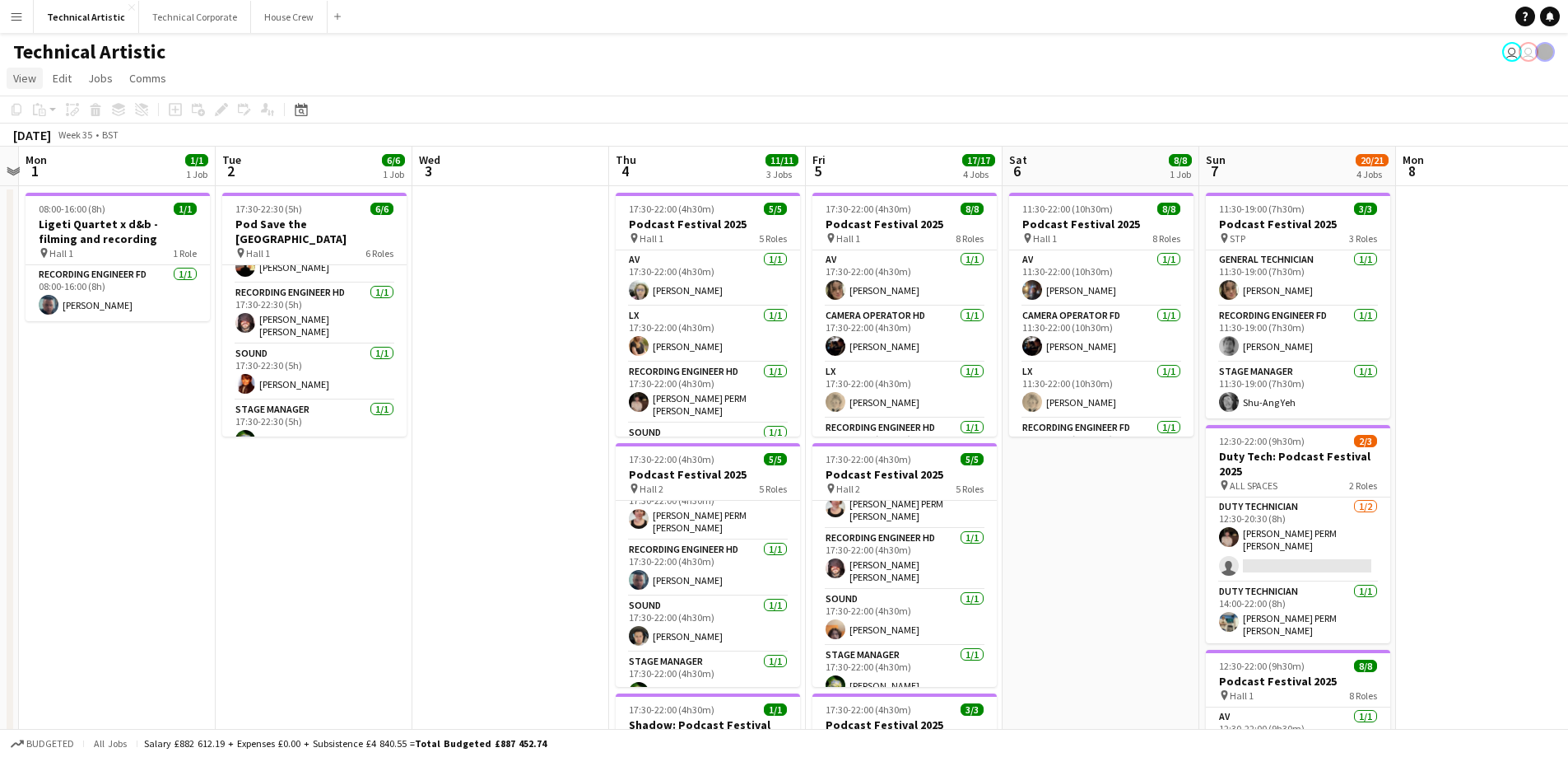
click at [12, 78] on link "View" at bounding box center [25, 78] width 37 height 21
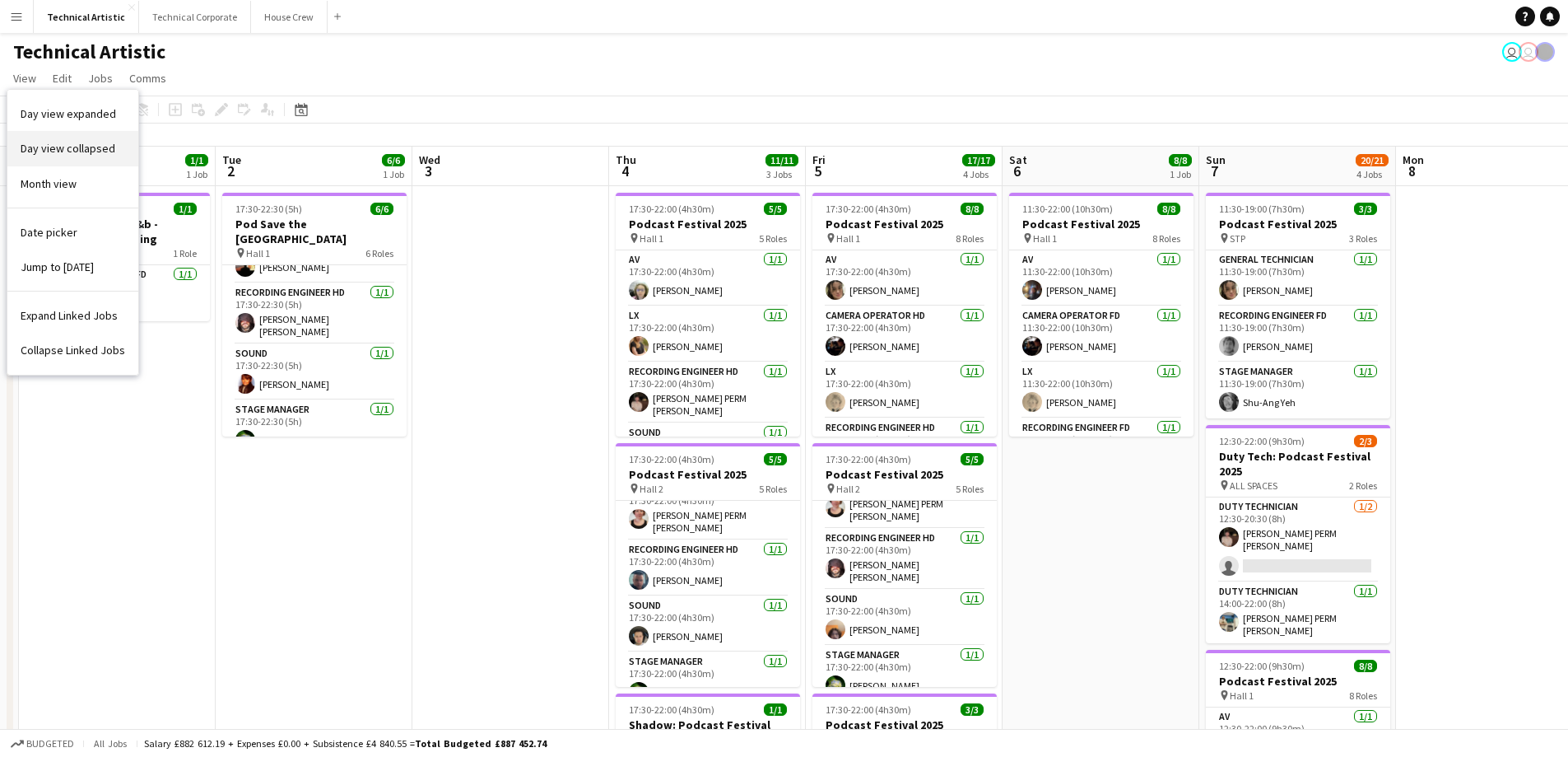
click at [57, 152] on span "Day view collapsed" at bounding box center [67, 147] width 94 height 14
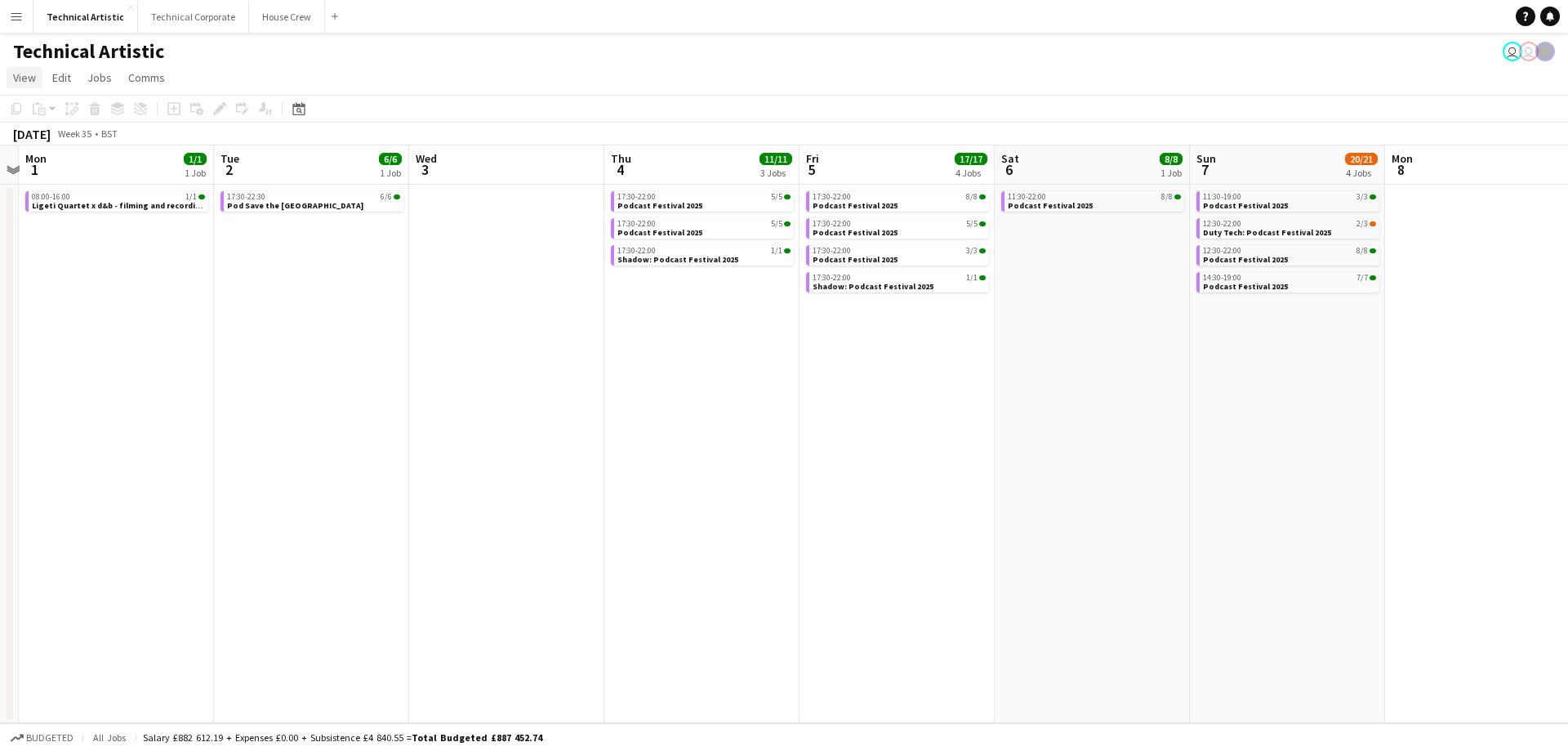
click at [19, 79] on span "View" at bounding box center [25, 77] width 23 height 14
click at [52, 117] on span "Day view expanded" at bounding box center [67, 112] width 94 height 14
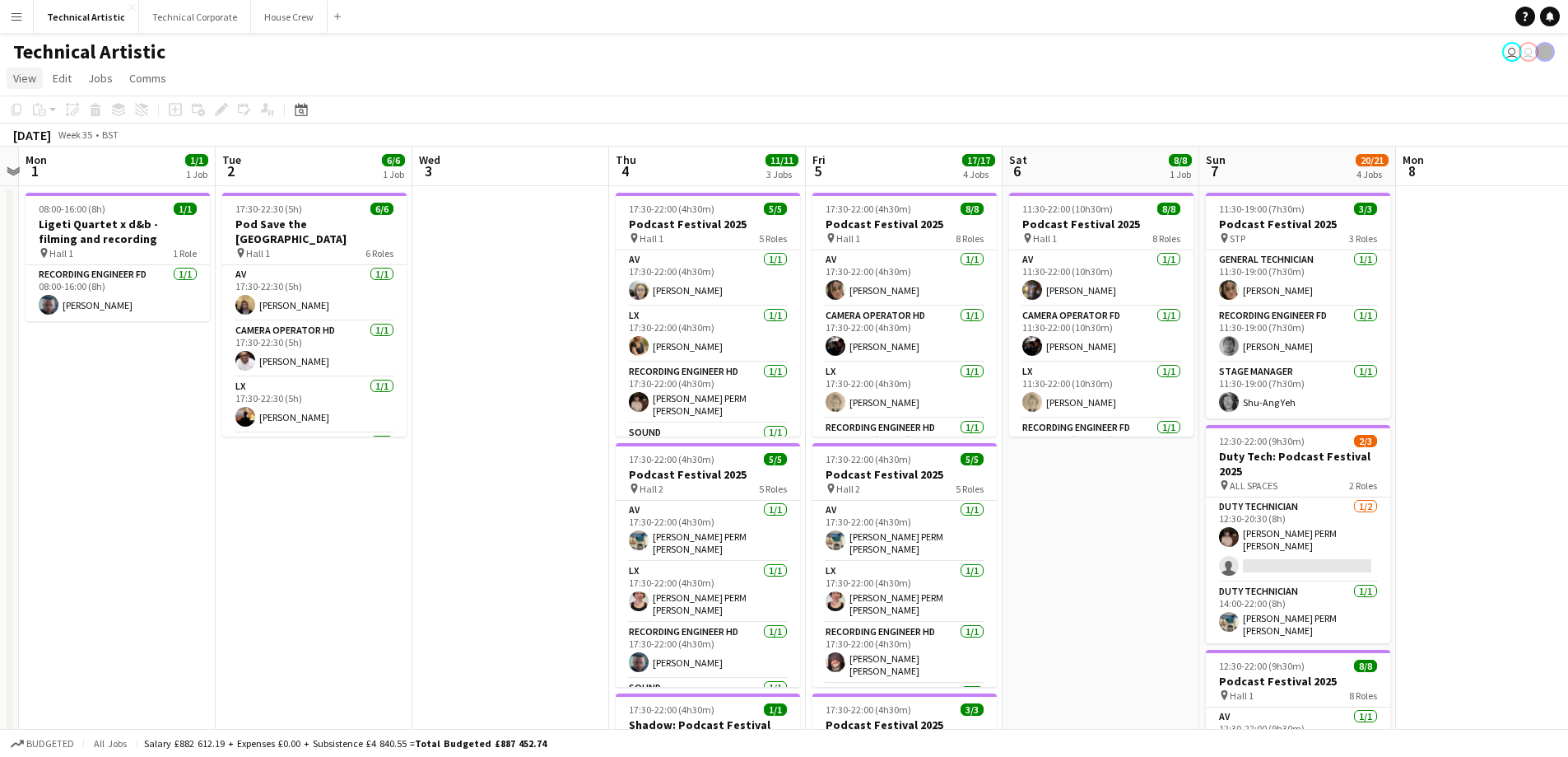
click at [30, 88] on link "View" at bounding box center [25, 78] width 37 height 21
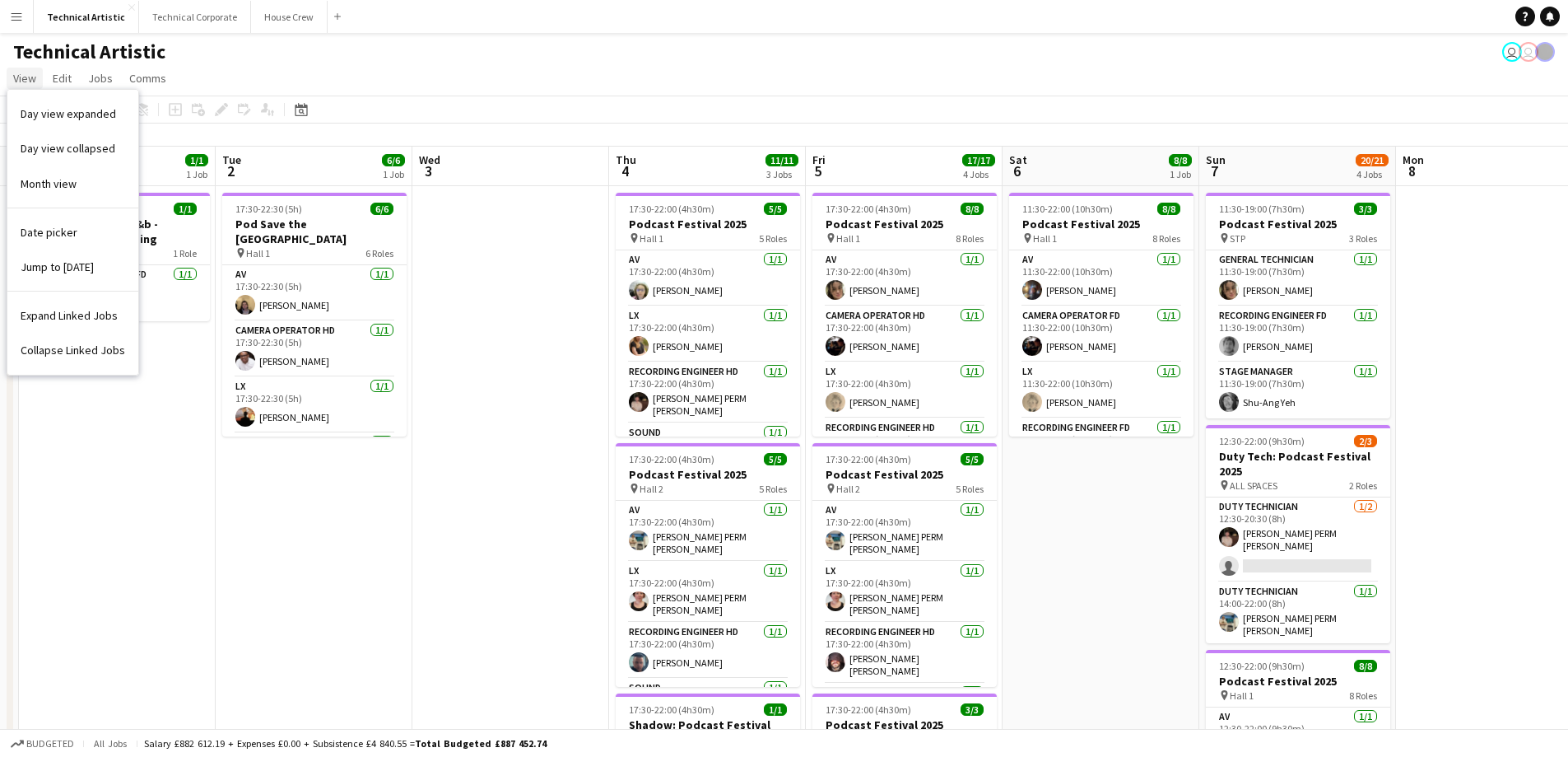
click at [30, 88] on link "View" at bounding box center [25, 78] width 37 height 21
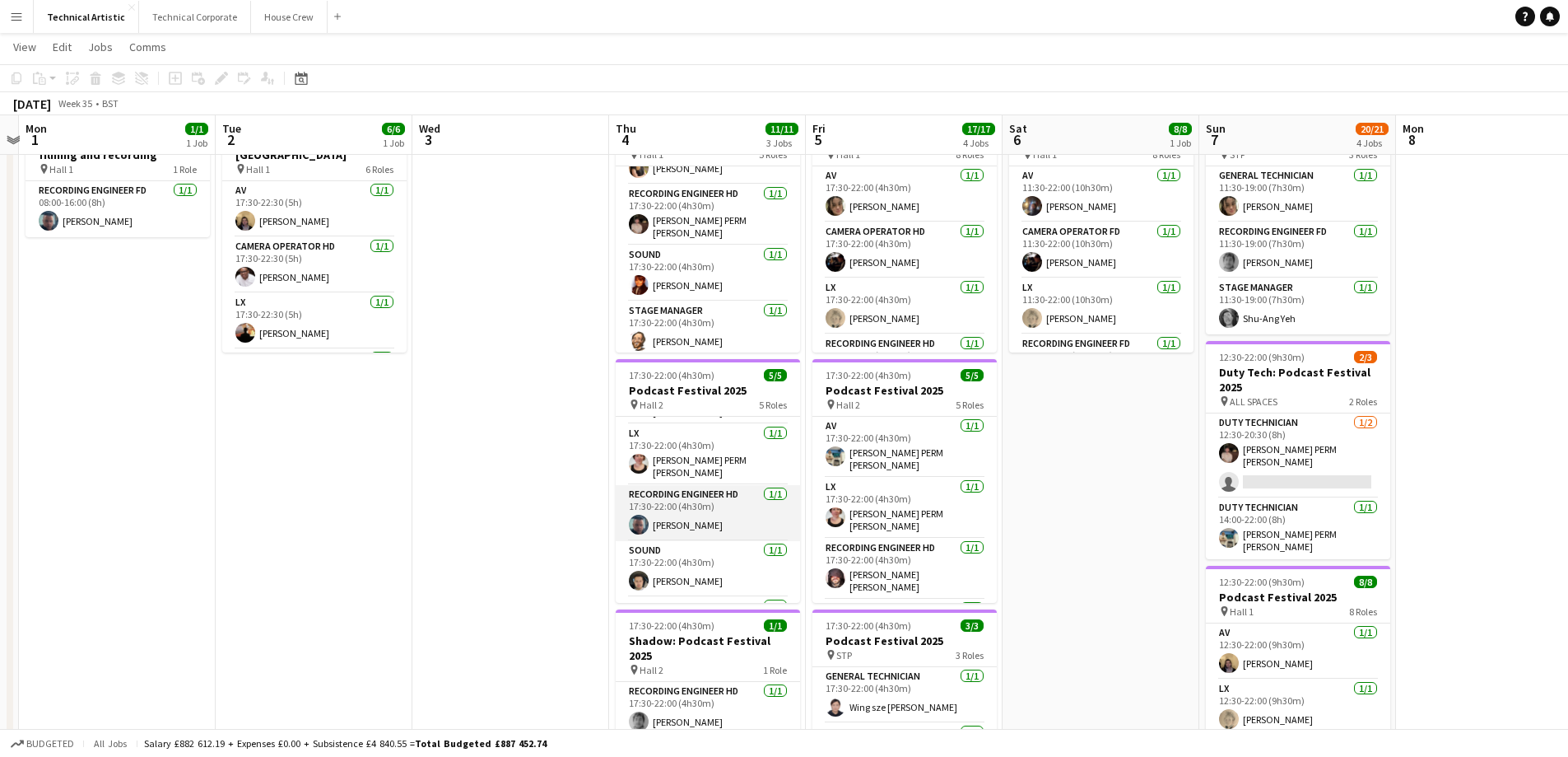
scroll to position [83, 0]
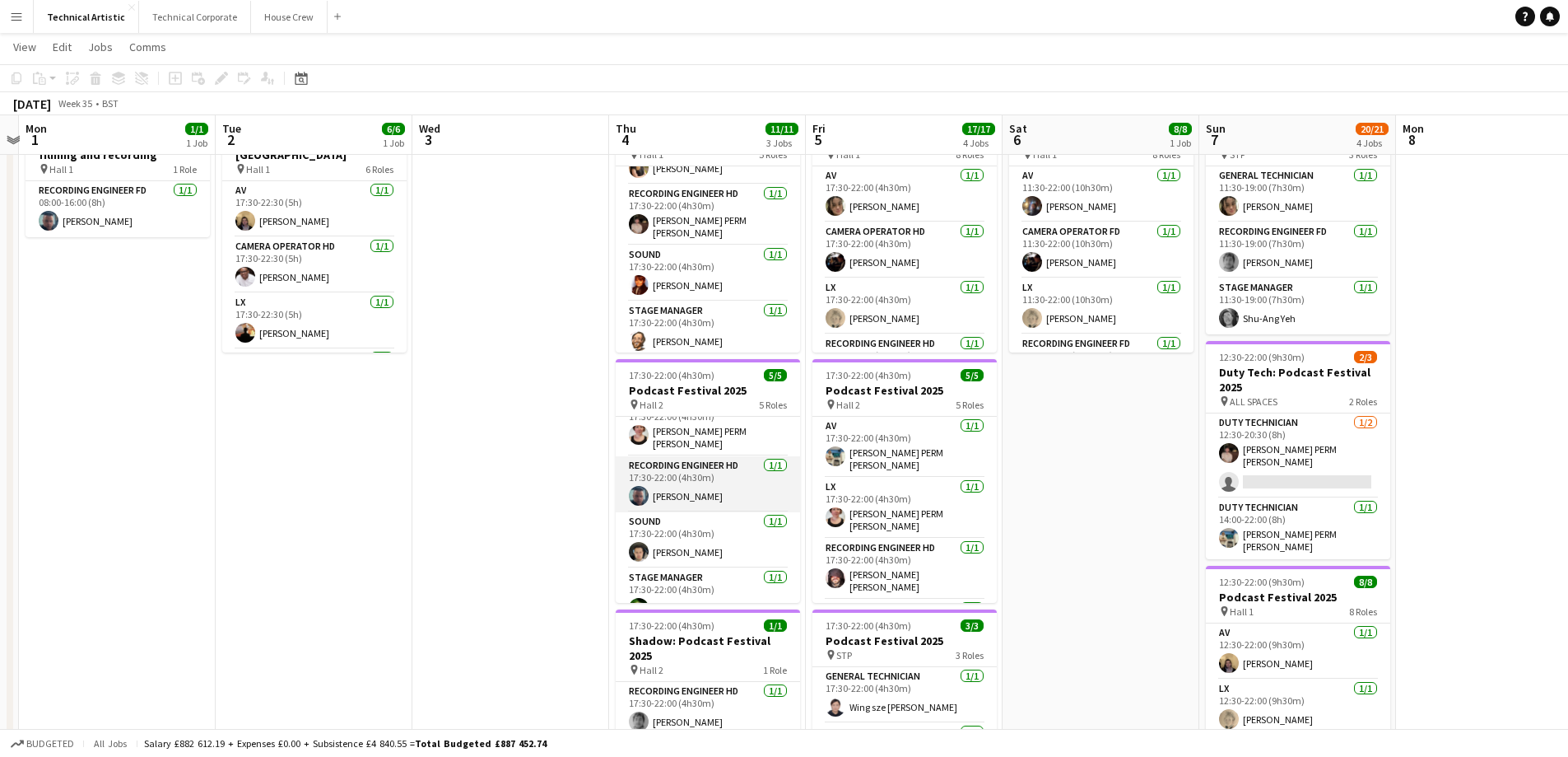
click at [633, 489] on app-user-avatar at bounding box center [638, 495] width 20 height 20
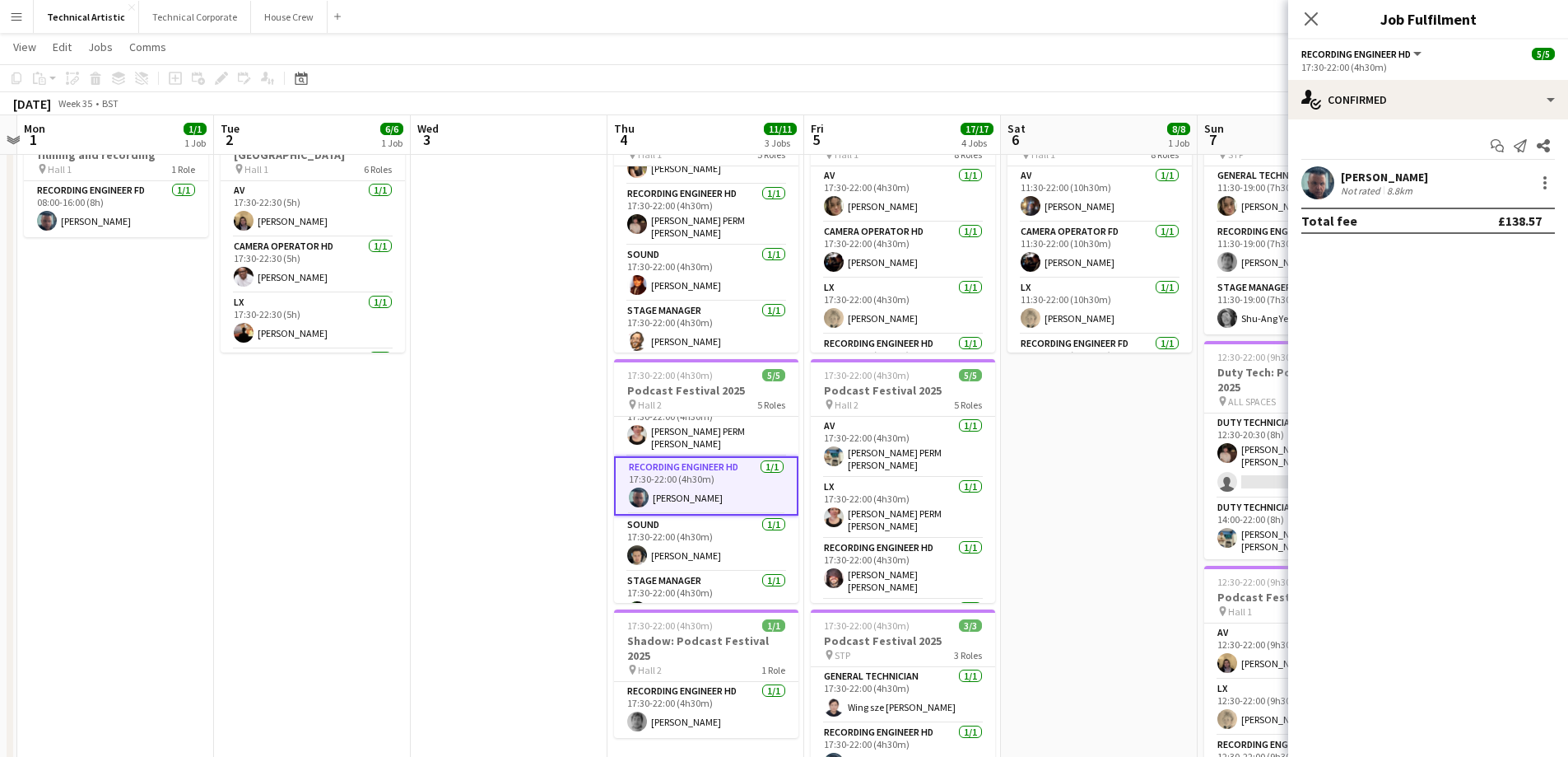
click at [1323, 192] on app-user-avatar at bounding box center [1318, 183] width 33 height 33
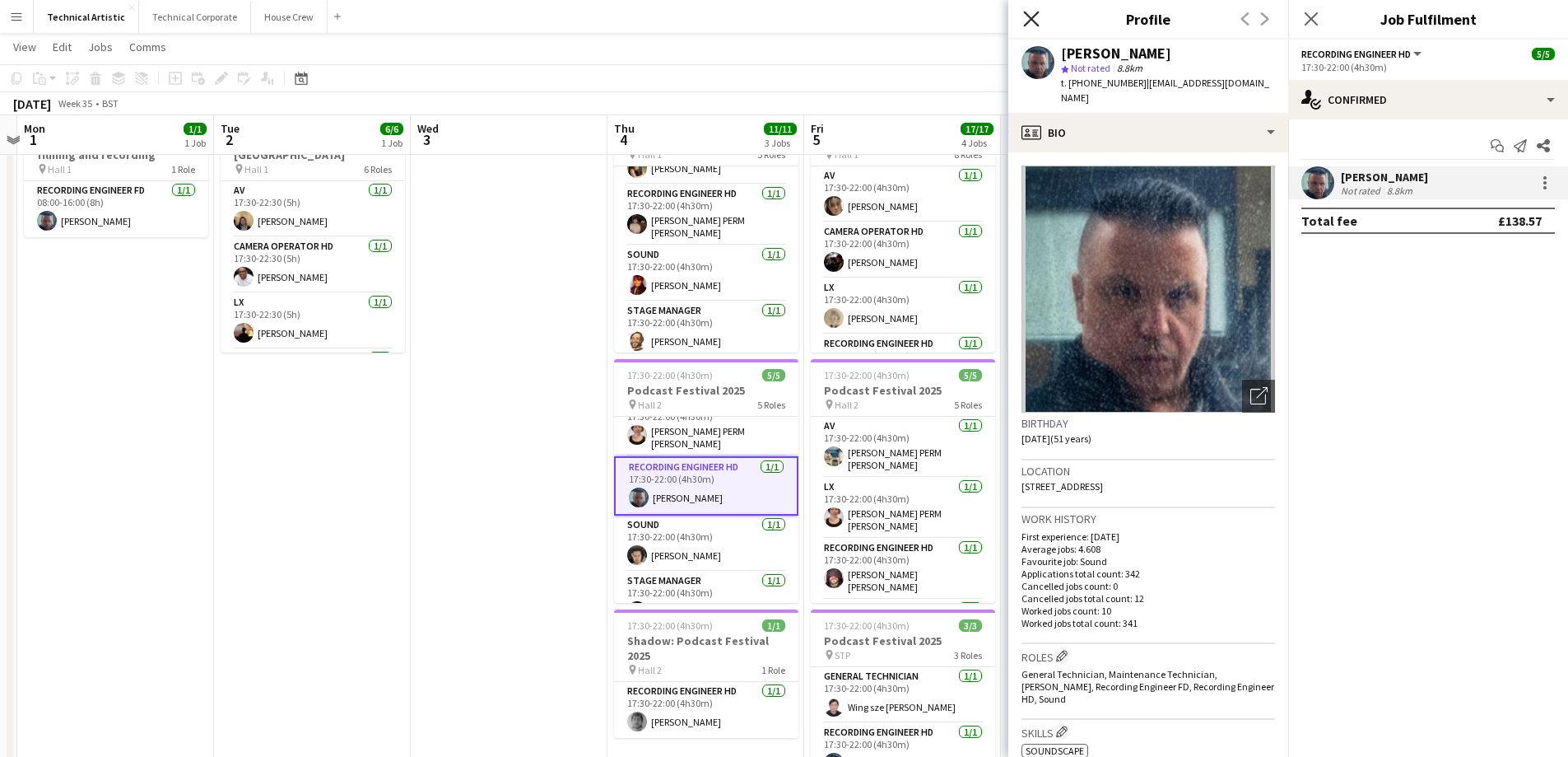
click at [1030, 20] on icon at bounding box center [1032, 18] width 15 height 15
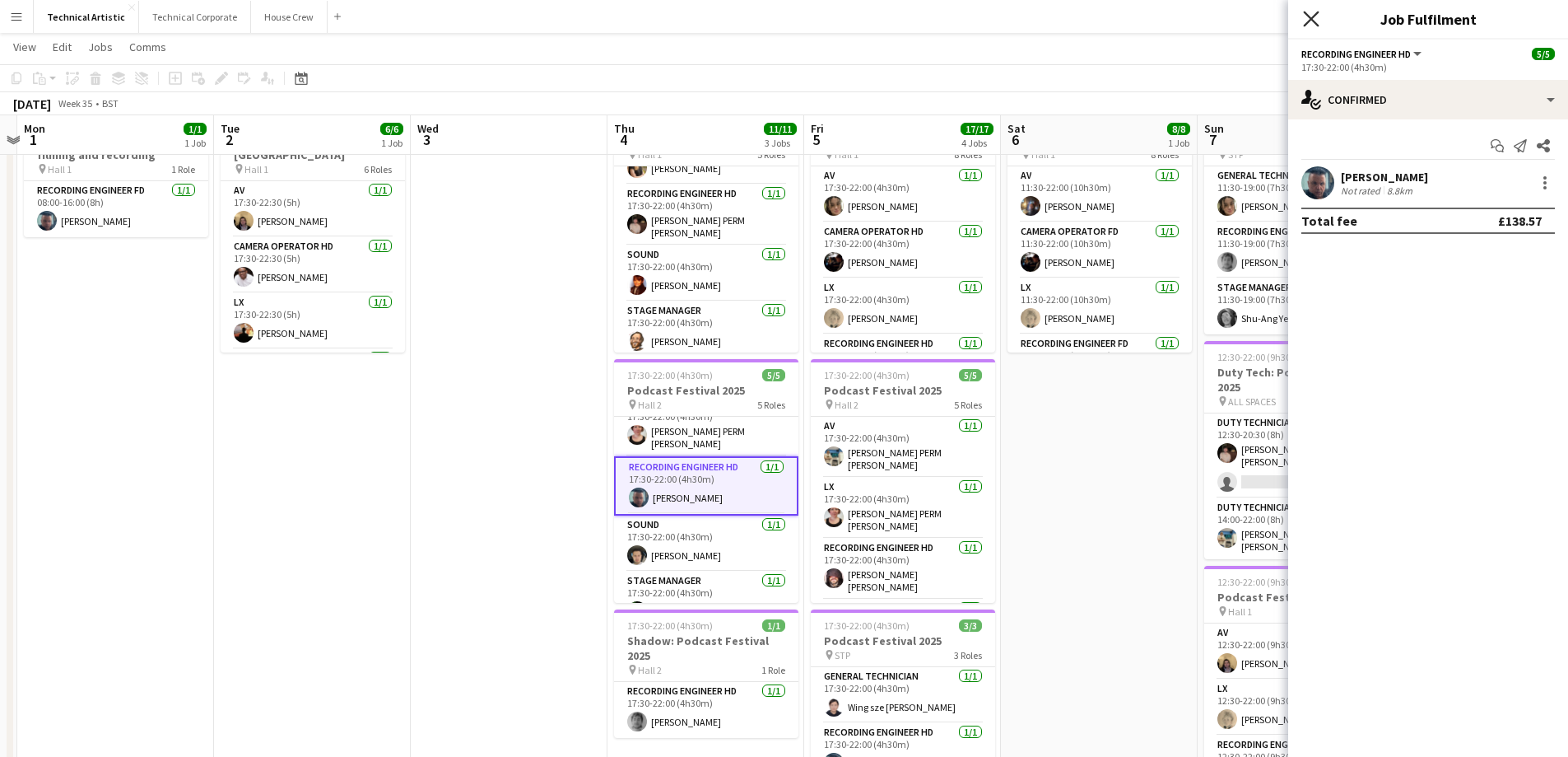
click at [1309, 18] on icon "Close pop-in" at bounding box center [1311, 18] width 15 height 15
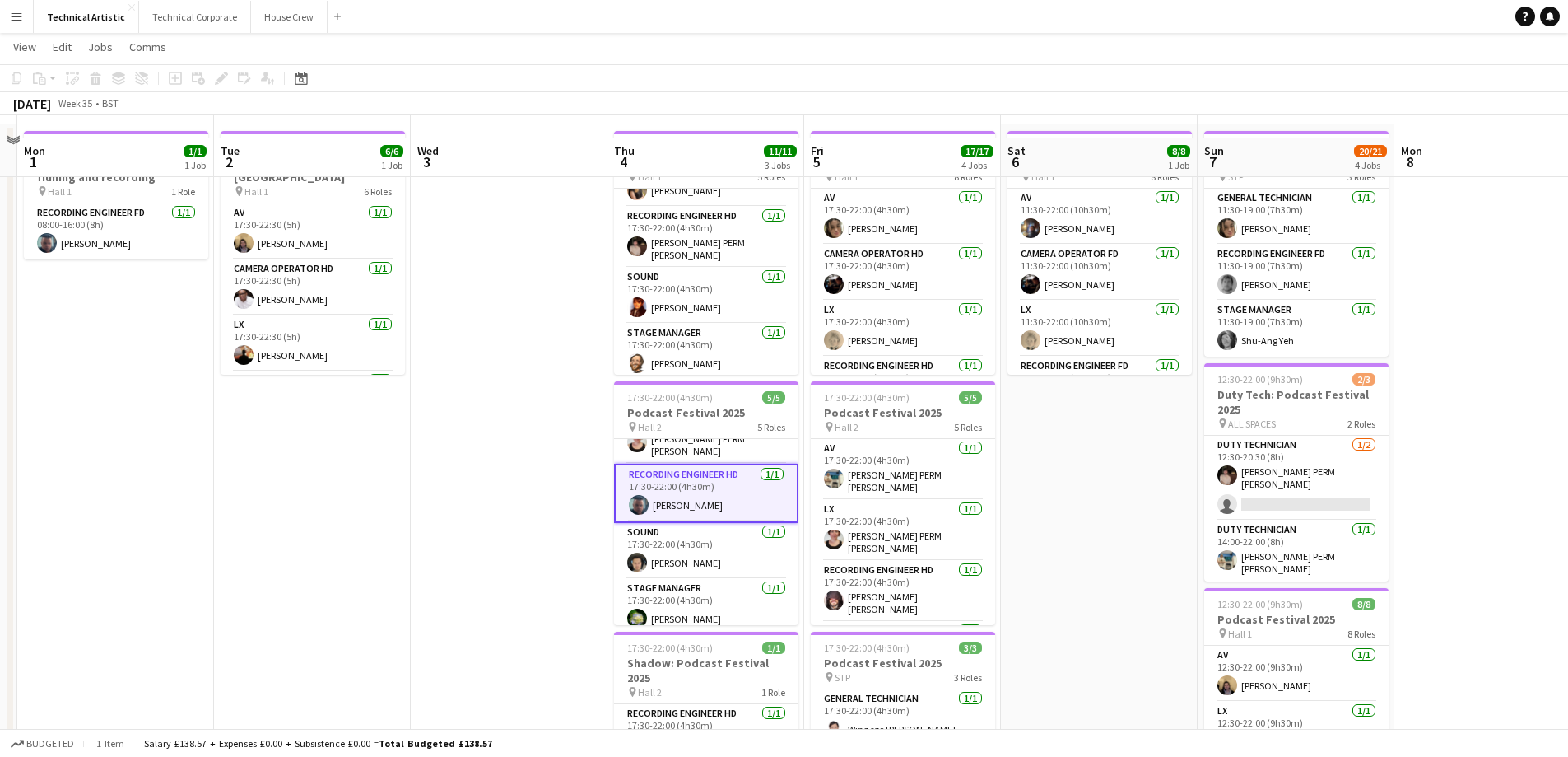
scroll to position [83, 0]
